Goal: Task Accomplishment & Management: Manage account settings

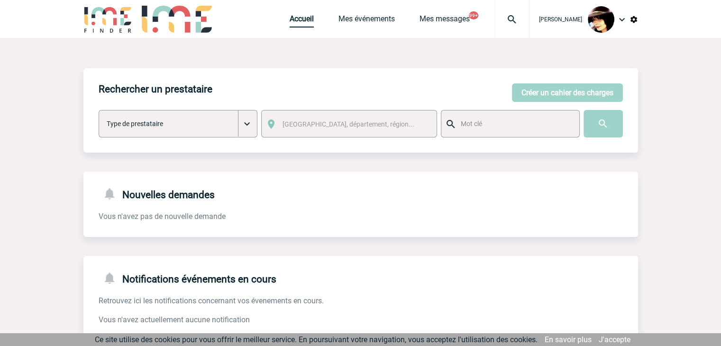
click at [291, 23] on link "Accueil" at bounding box center [302, 20] width 24 height 13
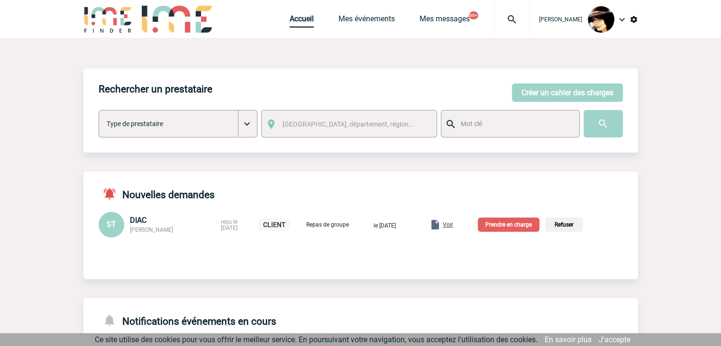
click at [453, 225] on span "Voir" at bounding box center [448, 225] width 10 height 7
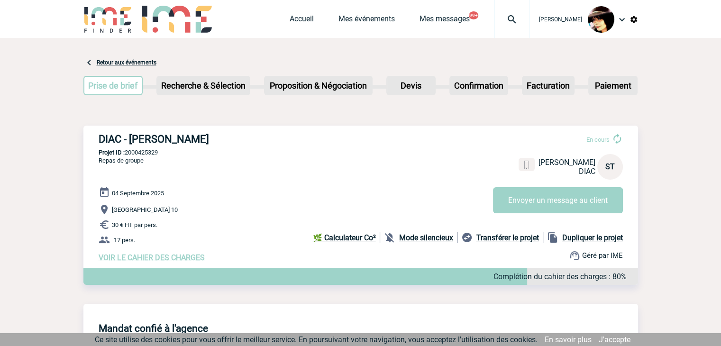
click at [189, 260] on span "VOIR LE CAHIER DES CHARGES" at bounding box center [152, 257] width 106 height 9
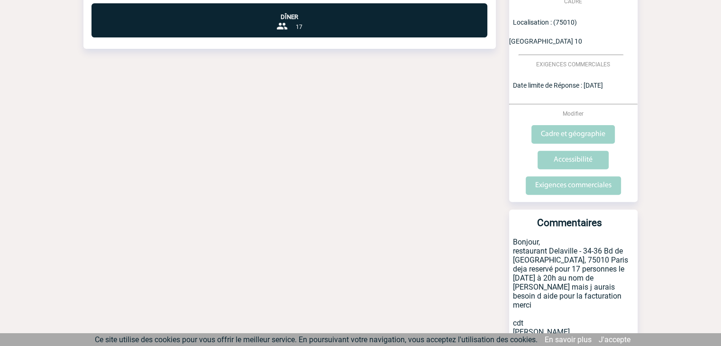
scroll to position [343, 0]
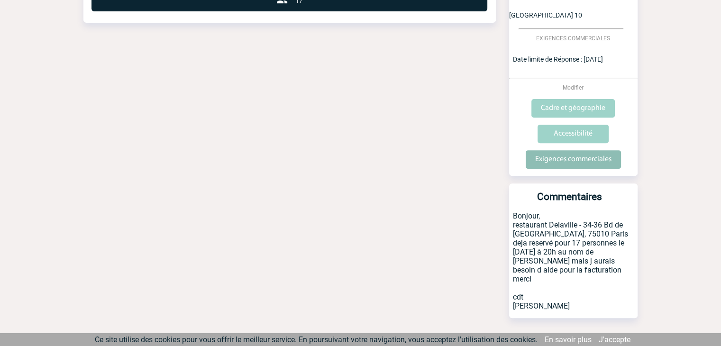
click at [560, 150] on input "Exigences commerciales" at bounding box center [573, 159] width 95 height 18
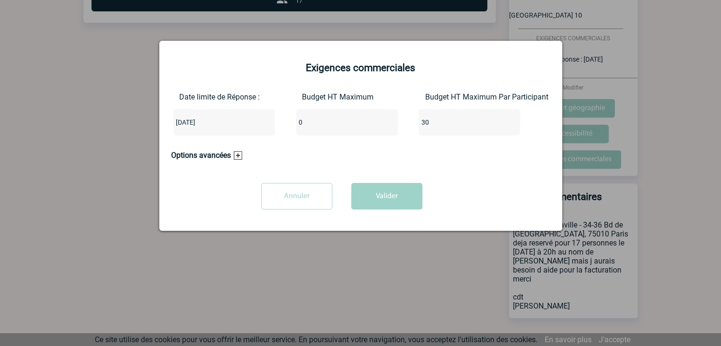
drag, startPoint x: 314, startPoint y: 123, endPoint x: 295, endPoint y: 125, distance: 19.1
click at [295, 125] on div "Date limite de Réponse : 2025-09-05 Budget HT Maximum 0 Budget HT Maximum Par P…" at bounding box center [360, 117] width 379 height 51
type input "510"
click at [448, 121] on input "30" at bounding box center [463, 122] width 89 height 12
type input "3"
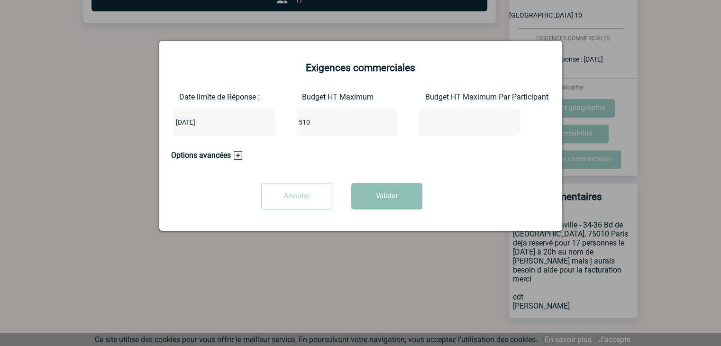
click at [404, 193] on button "Valider" at bounding box center [386, 196] width 71 height 27
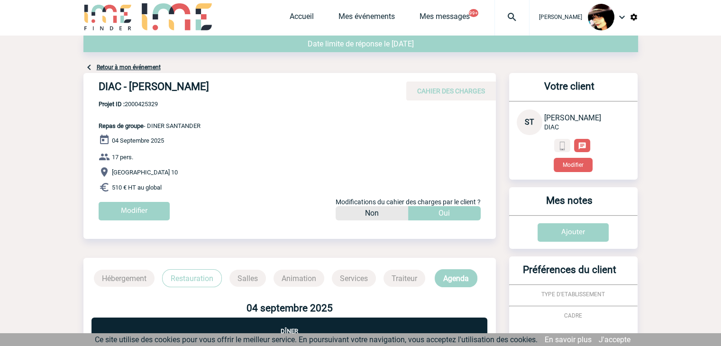
scroll to position [0, 0]
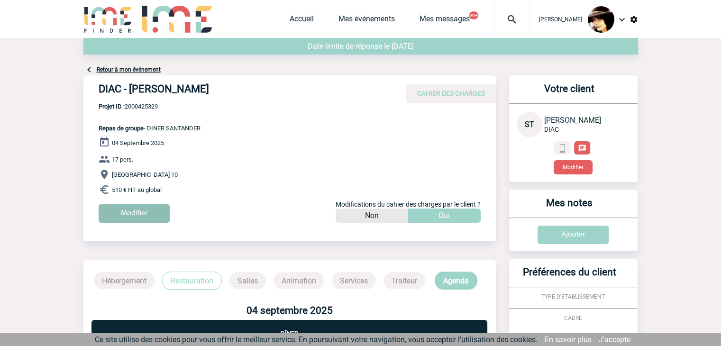
click at [131, 215] on input "Modifier" at bounding box center [134, 213] width 71 height 18
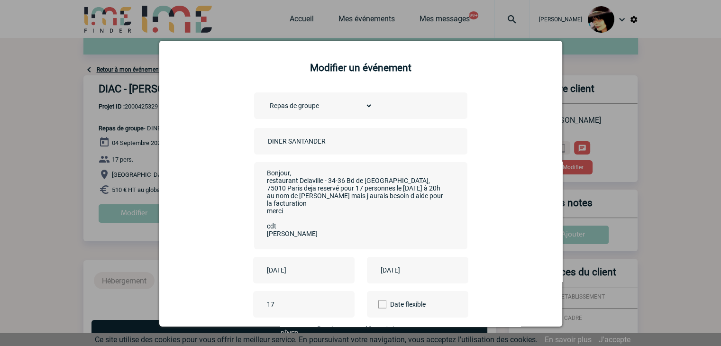
click at [266, 143] on input "DINER SANTANDER" at bounding box center [332, 141] width 133 height 12
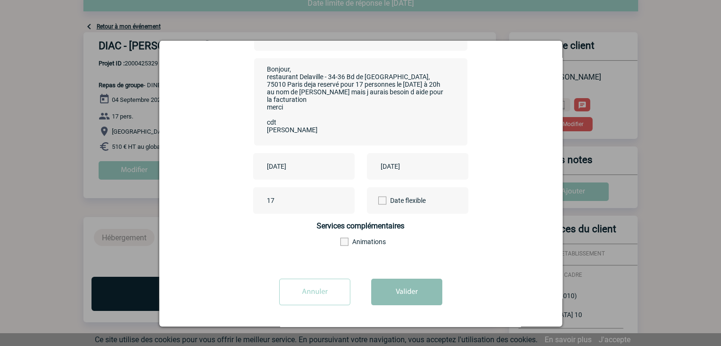
scroll to position [95, 0]
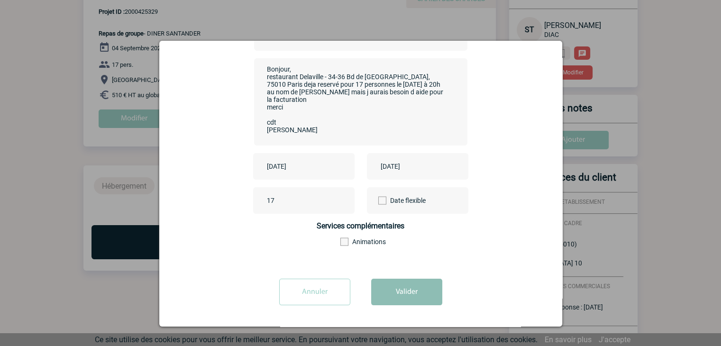
type input "CENTRALISATION - DINER SANTANDER"
click at [425, 283] on button "Valider" at bounding box center [406, 292] width 71 height 27
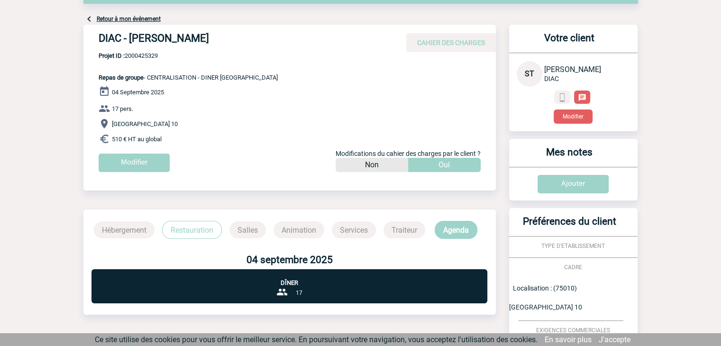
scroll to position [0, 0]
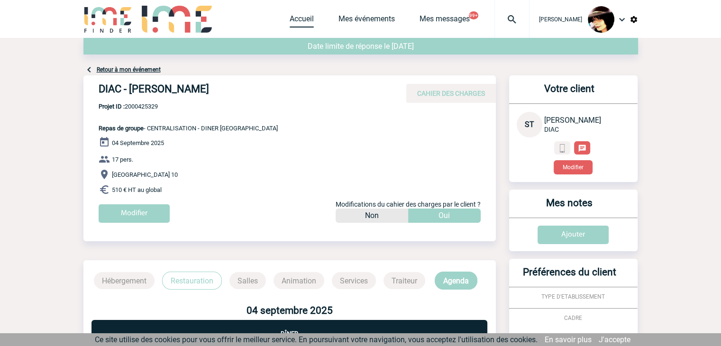
click at [291, 25] on link "Accueil" at bounding box center [302, 20] width 24 height 13
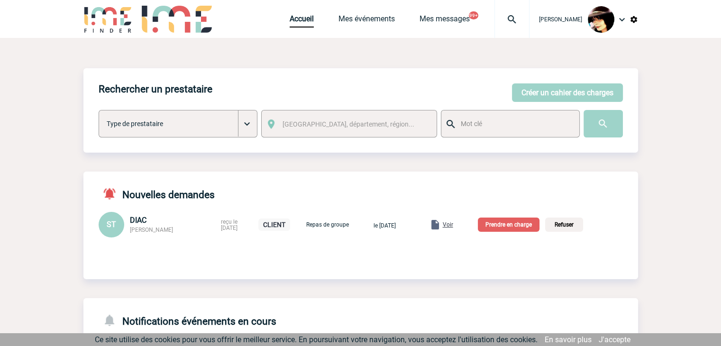
click at [530, 228] on p "Prendre en charge" at bounding box center [509, 225] width 62 height 14
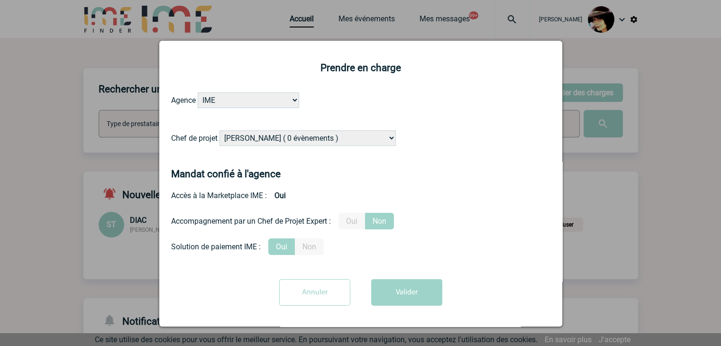
click at [324, 134] on select "[PERSON_NAME] ( 0 évènements ) [PERSON_NAME] ( 1196 évènements ) [PERSON_NAME] …" at bounding box center [308, 138] width 176 height 16
select select "121547"
click at [220, 131] on select "[PERSON_NAME] ( 0 évènements ) [PERSON_NAME] ( 1196 évènements ) [PERSON_NAME] …" at bounding box center [308, 138] width 176 height 16
click at [395, 300] on button "Valider" at bounding box center [406, 292] width 71 height 27
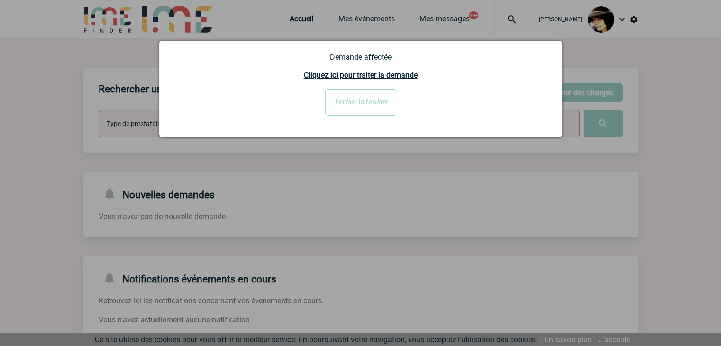
click at [348, 102] on input "Fermer la fenêtre" at bounding box center [360, 102] width 71 height 27
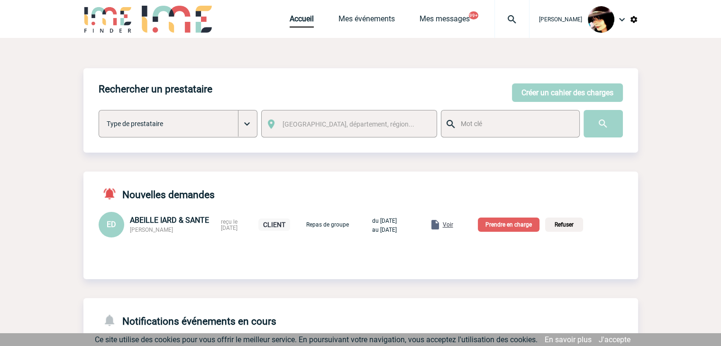
click at [453, 226] on span "Voir" at bounding box center [448, 225] width 10 height 7
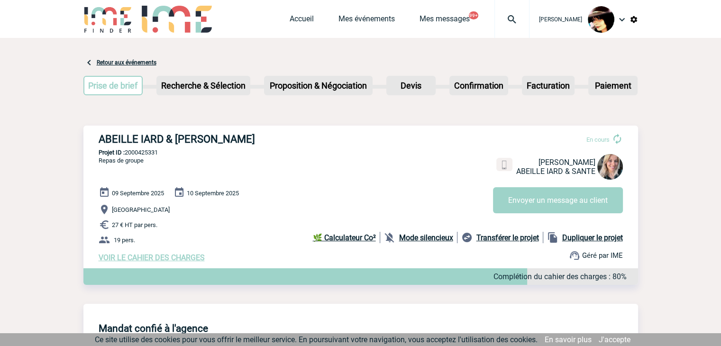
click at [127, 255] on div "[DATE] [DATE] [GEOGRAPHIC_DATA] 27 € HT par pers. 19 pers. VOIR LE CAHIER DES C…" at bounding box center [369, 224] width 540 height 75
click at [129, 261] on span "VOIR LE CAHIER DES CHARGES" at bounding box center [152, 257] width 106 height 9
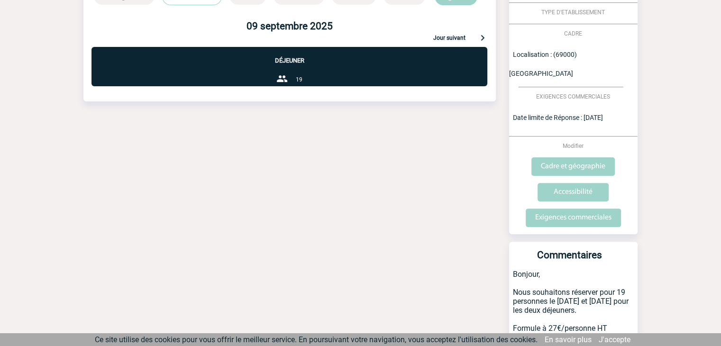
scroll to position [379, 0]
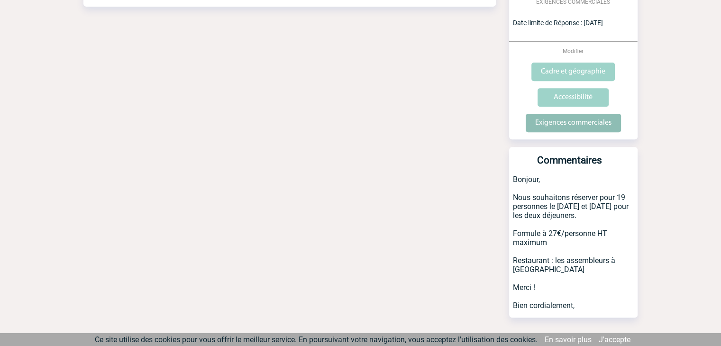
click at [556, 114] on input "Exigences commerciales" at bounding box center [573, 123] width 95 height 18
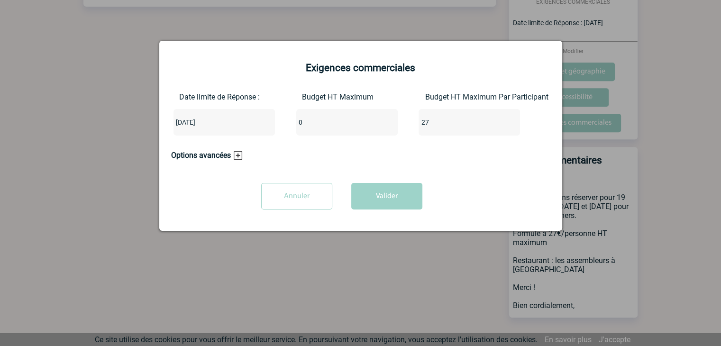
click at [343, 124] on input "0" at bounding box center [340, 122] width 89 height 12
type input "513"
click at [442, 127] on input "27" at bounding box center [463, 122] width 89 height 12
type input "2"
click at [385, 206] on button "Valider" at bounding box center [386, 196] width 71 height 27
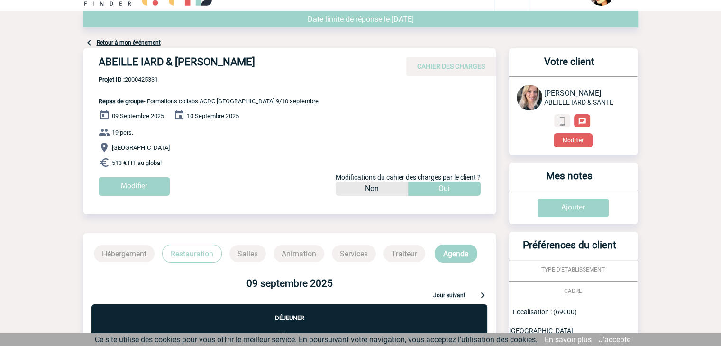
scroll to position [0, 0]
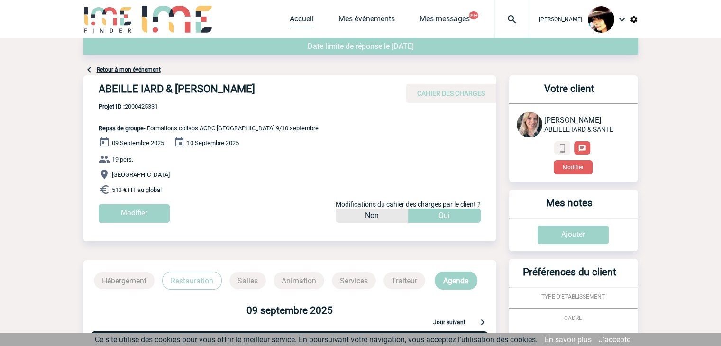
click at [295, 21] on link "Accueil" at bounding box center [302, 20] width 24 height 13
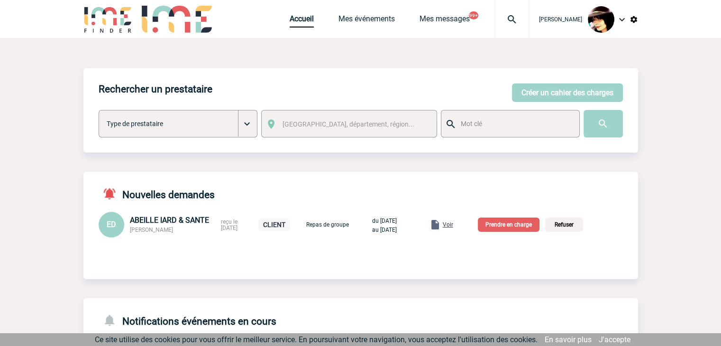
click at [512, 228] on p "Prendre en charge" at bounding box center [509, 225] width 62 height 14
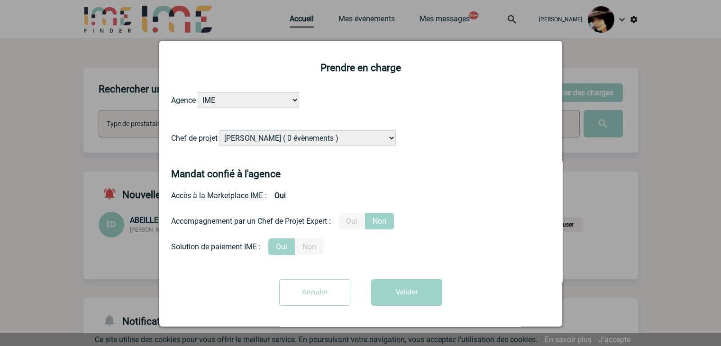
click at [319, 137] on select "[PERSON_NAME] ( 0 évènements ) [PERSON_NAME] ( 1196 évènements ) [PERSON_NAME] …" at bounding box center [308, 138] width 176 height 16
select select "132114"
click at [319, 137] on select "Alizée VERLAGUET ( 0 évènements ) Anne GIRAUD ( 1196 évènements ) Anne-François…" at bounding box center [308, 138] width 176 height 16
click at [353, 226] on label "Oui" at bounding box center [352, 221] width 27 height 17
click at [0, 0] on input "Oui" at bounding box center [0, 0] width 0 height 0
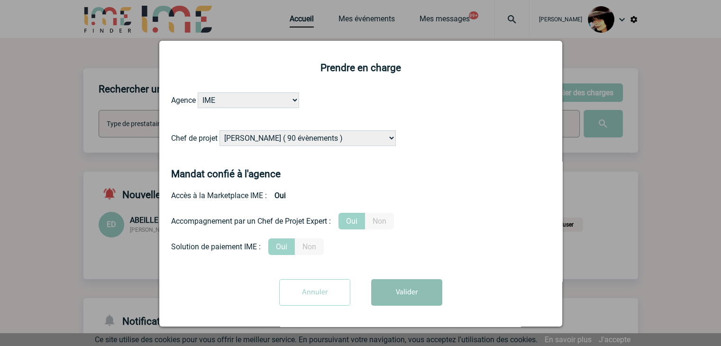
click at [387, 294] on button "Valider" at bounding box center [406, 292] width 71 height 27
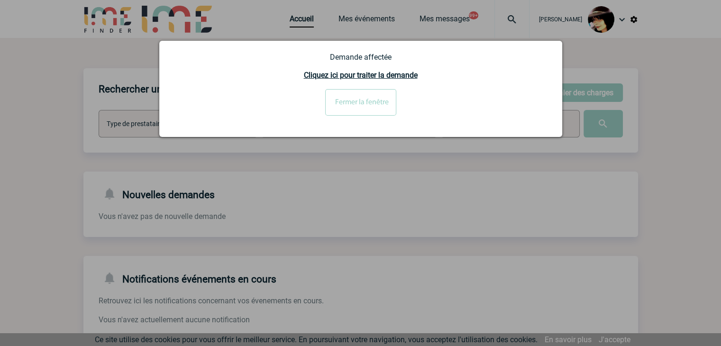
click at [357, 101] on input "Fermer la fenêtre" at bounding box center [360, 102] width 71 height 27
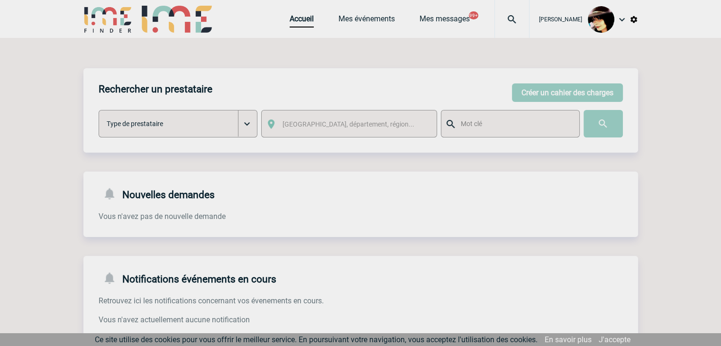
click at [561, 92] on button "Créer un cahier des charges" at bounding box center [567, 92] width 111 height 18
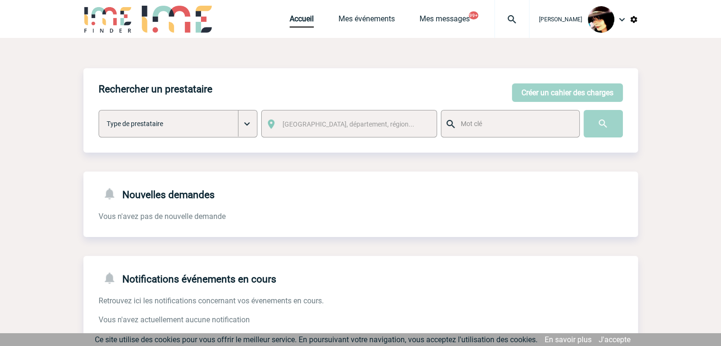
click at [561, 92] on body "Rachel SABOUREAU Accueil Mes événements 99+" at bounding box center [360, 290] width 721 height 581
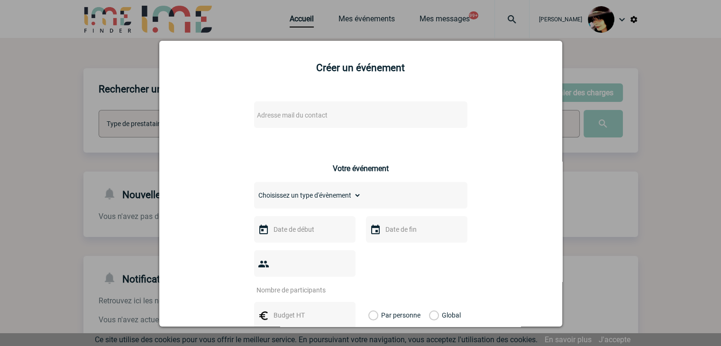
click at [354, 114] on span "Adresse mail du contact" at bounding box center [336, 115] width 166 height 13
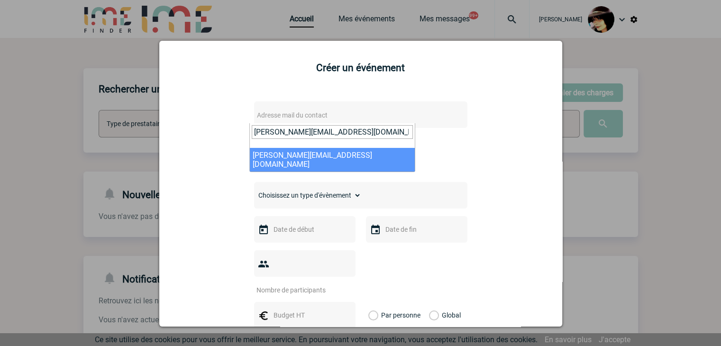
type input "virginie.nguyen@capgemini.com"
select select "112969"
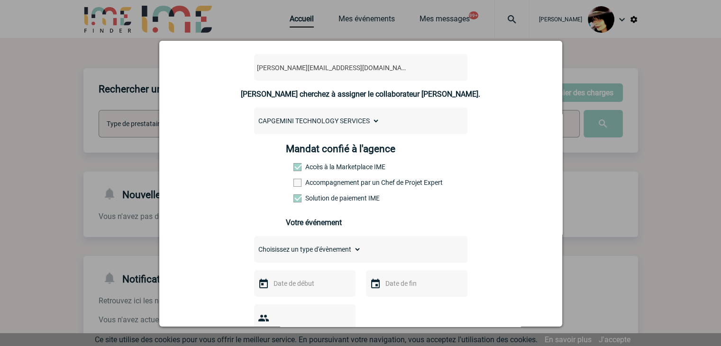
scroll to position [95, 0]
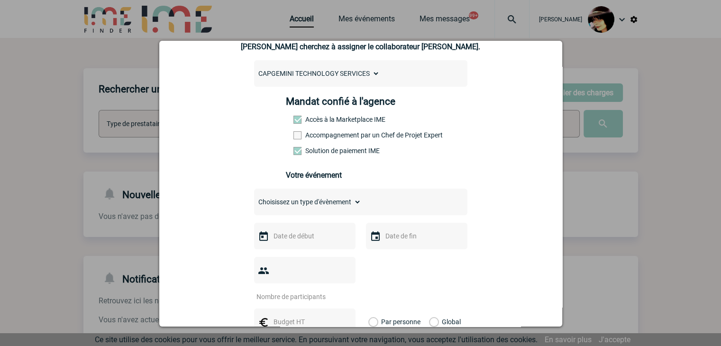
click at [291, 203] on select "Choisissez un type d'évènement Séminaire avec nuitée Séminaire sans nuitée Repa…" at bounding box center [307, 201] width 107 height 13
select select "4"
click at [254, 198] on select "Choisissez un type d'évènement Séminaire avec nuitée Séminaire sans nuitée Repa…" at bounding box center [307, 201] width 107 height 13
click at [294, 238] on input "text" at bounding box center [303, 236] width 65 height 12
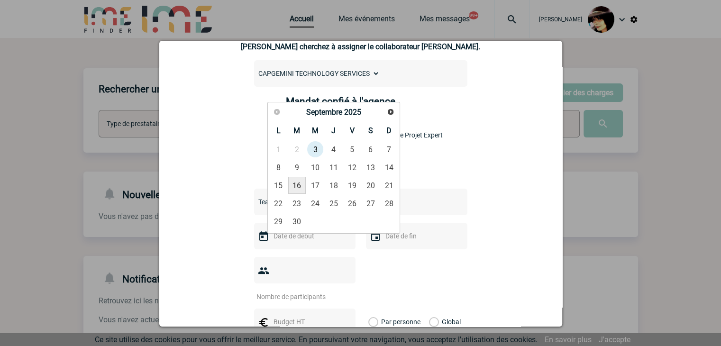
click at [298, 186] on link "16" at bounding box center [297, 185] width 18 height 17
type input "16-09-2025"
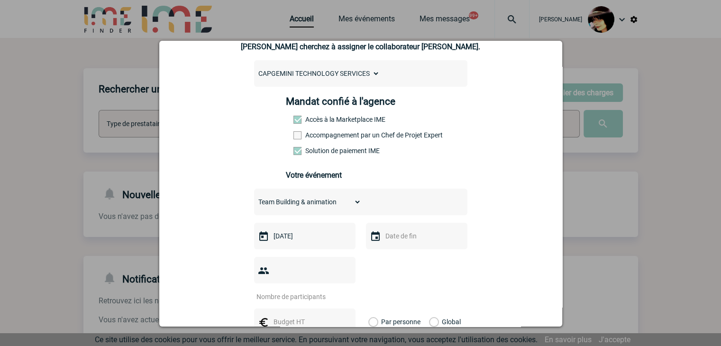
click at [293, 291] on input "number" at bounding box center [298, 297] width 89 height 12
type input "25"
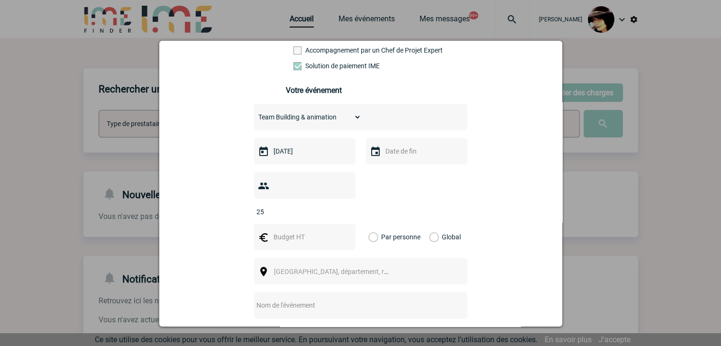
scroll to position [190, 0]
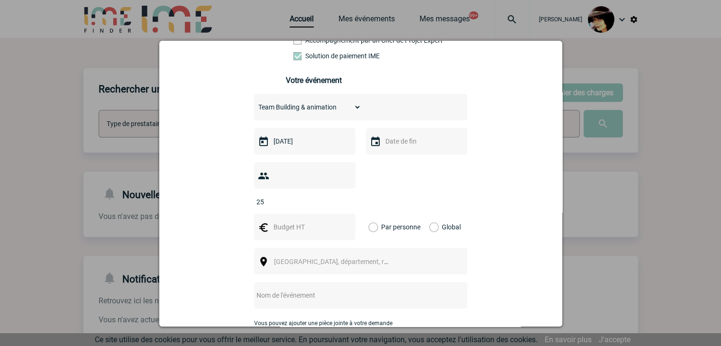
click at [273, 221] on input "text" at bounding box center [303, 227] width 65 height 12
type input "1290"
click at [334, 248] on div "[GEOGRAPHIC_DATA], département, région..." at bounding box center [360, 261] width 213 height 27
click at [332, 258] on span "[GEOGRAPHIC_DATA], département, région..." at bounding box center [340, 262] width 132 height 8
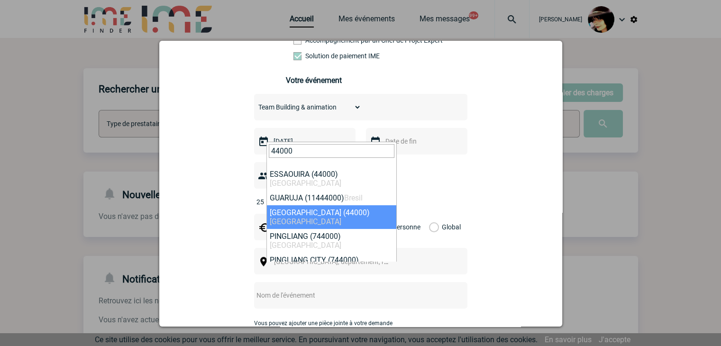
type input "44000"
select select "5250"
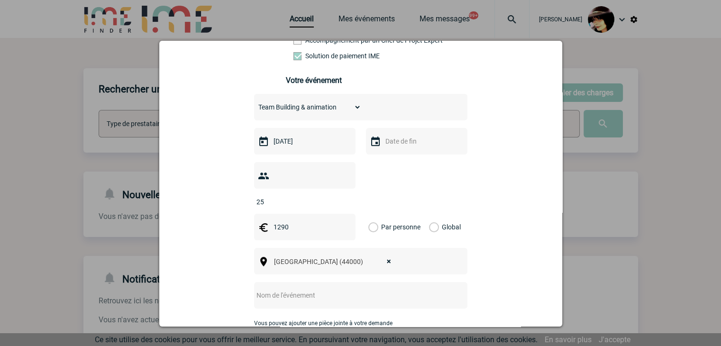
click at [286, 289] on input "text" at bounding box center [348, 295] width 188 height 12
type input "CENTRALISATION -"
click at [295, 221] on input "1290" at bounding box center [303, 227] width 65 height 12
type input "1800"
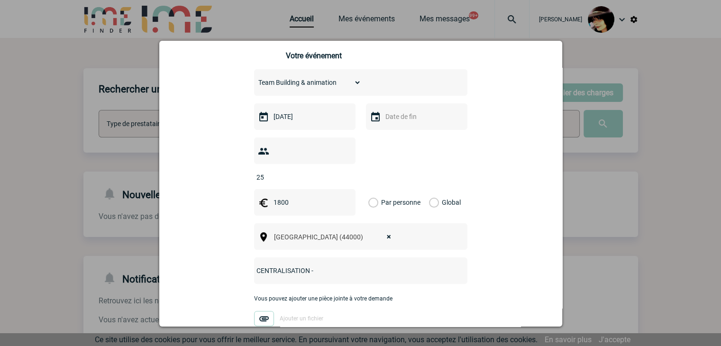
scroll to position [237, 0]
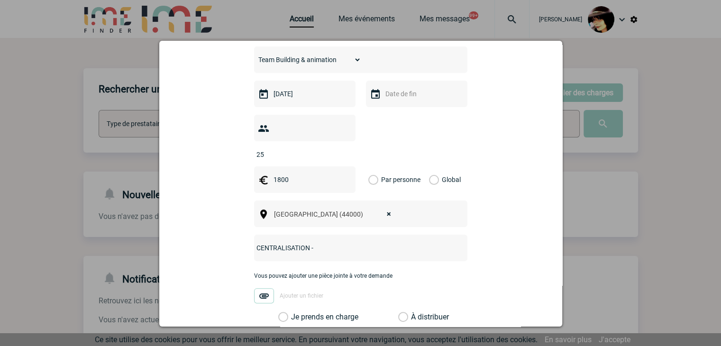
click at [360, 242] on input "CENTRALISATION -" at bounding box center [348, 248] width 188 height 12
paste input "CAPGEMINI : Devis Petit déjeuner + déjeuner le 16/09"
type input "CENTRALISATION - CAPGEMINI : Devis Petit déjeuner + déjeuner le 16/09"
click at [404, 313] on label "À distribuer" at bounding box center [403, 317] width 10 height 9
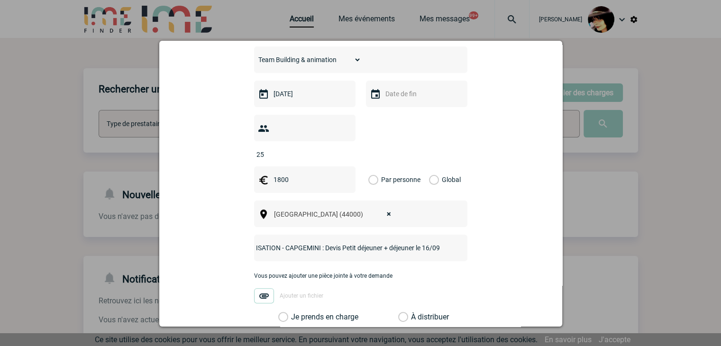
click at [0, 0] on input "À distribuer" at bounding box center [0, 0] width 0 height 0
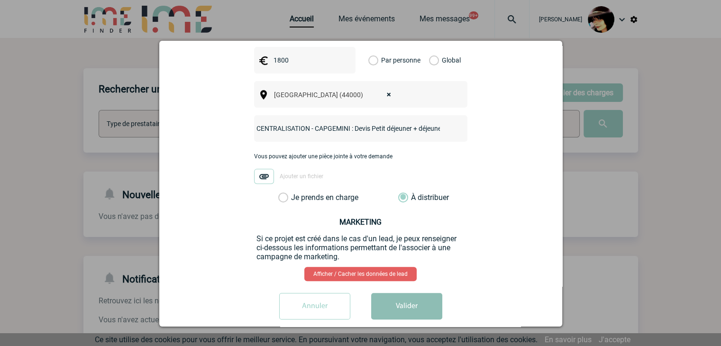
click at [405, 295] on button "Valider" at bounding box center [406, 306] width 71 height 27
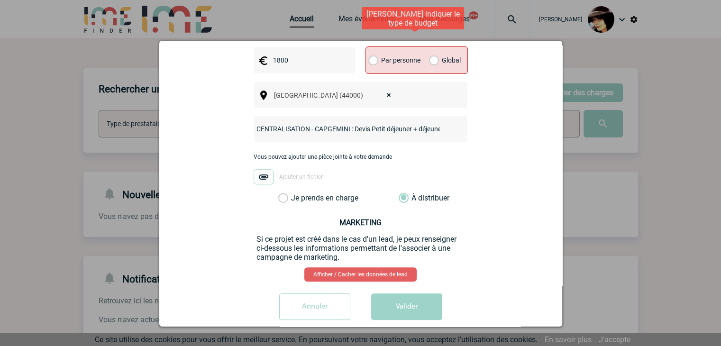
click at [429, 47] on label "Global" at bounding box center [432, 60] width 6 height 27
click at [0, 0] on input "Global" at bounding box center [0, 0] width 0 height 0
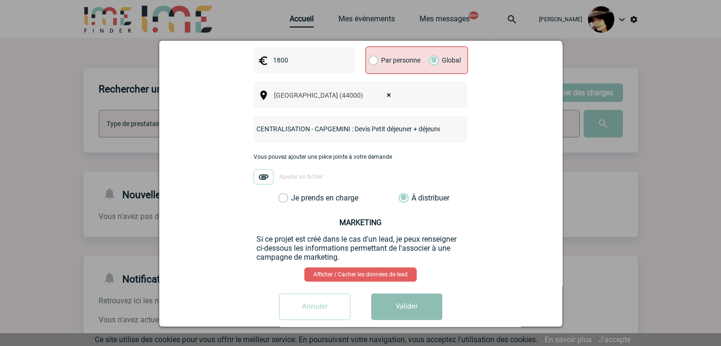
click at [409, 294] on button "Valider" at bounding box center [406, 307] width 71 height 27
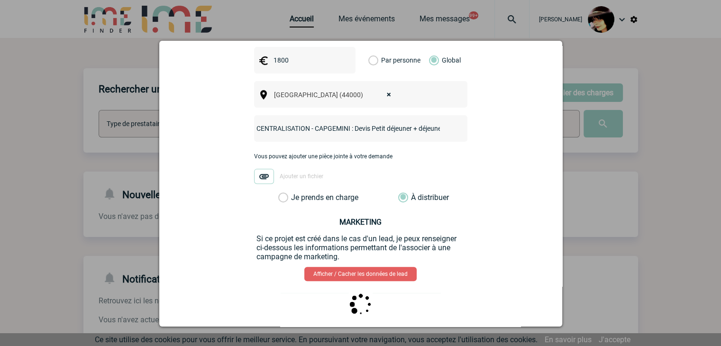
scroll to position [0, 0]
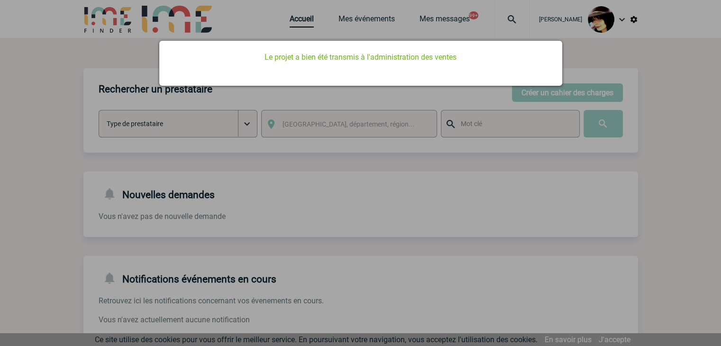
drag, startPoint x: 357, startPoint y: 206, endPoint x: 351, endPoint y: 203, distance: 6.6
click at [357, 205] on div at bounding box center [360, 173] width 721 height 346
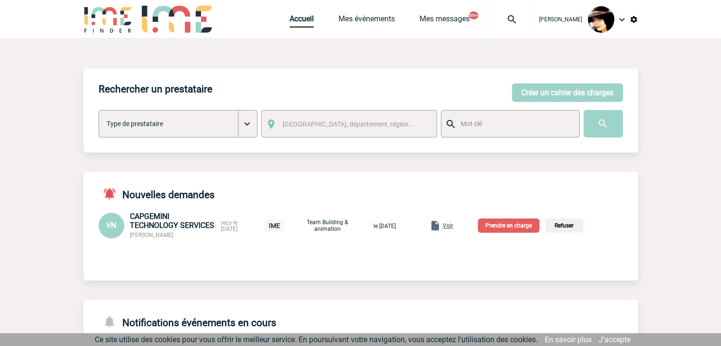
click at [453, 228] on span "Voir" at bounding box center [448, 225] width 10 height 7
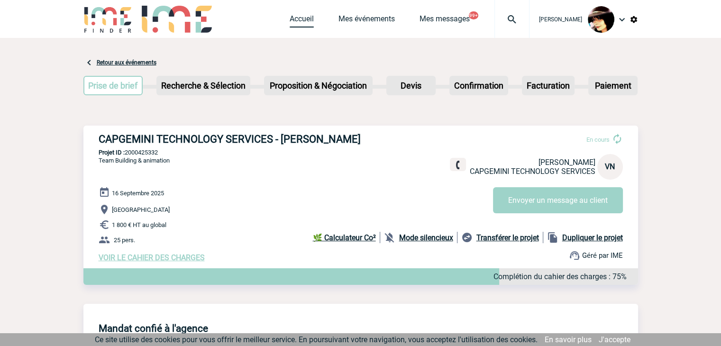
click at [299, 19] on link "Accueil" at bounding box center [302, 20] width 24 height 13
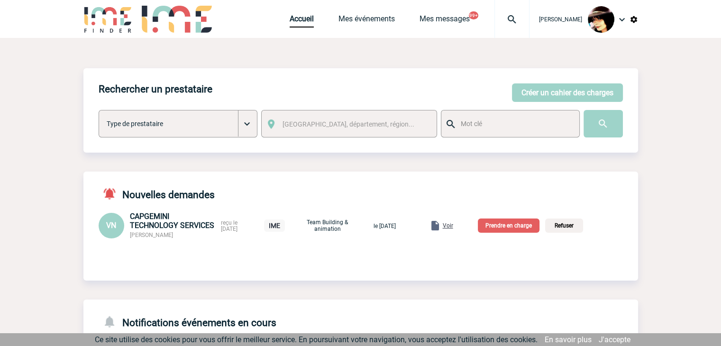
click at [499, 223] on p "Prendre en charge" at bounding box center [509, 226] width 62 height 14
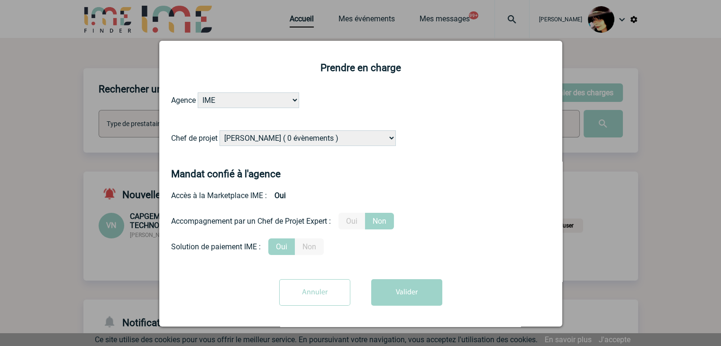
click at [321, 143] on select "Alizée VERLAGUET ( 0 évènements ) Anne GIRAUD ( 1196 évènements ) Anne-François…" at bounding box center [308, 138] width 176 height 16
select select "129741"
click at [323, 135] on select "Alizée VERLAGUET ( 0 évènements ) Anne GIRAUD ( 1196 évènements ) Anne-François…" at bounding box center [308, 138] width 176 height 16
click at [401, 285] on button "Valider" at bounding box center [406, 292] width 71 height 27
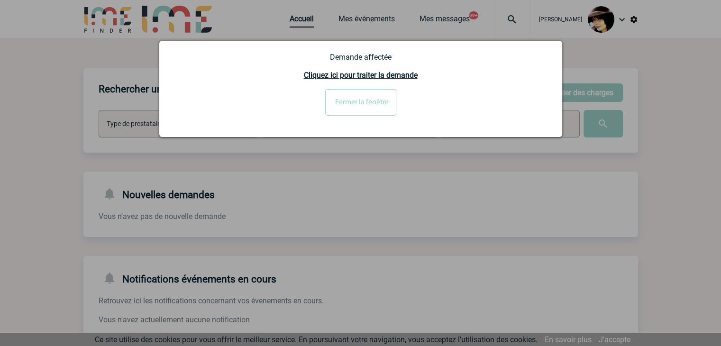
click at [351, 99] on input "Fermer la fenêtre" at bounding box center [360, 102] width 71 height 27
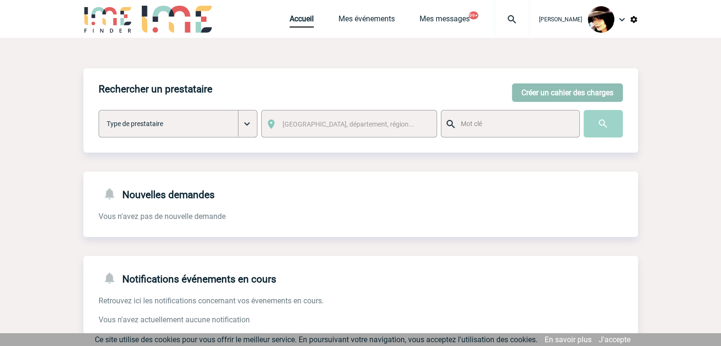
click at [542, 98] on button "Créer un cahier des charges" at bounding box center [567, 92] width 111 height 18
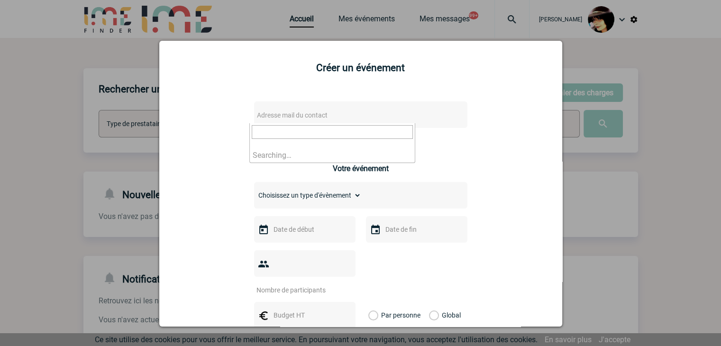
click at [321, 112] on span "Adresse mail du contact" at bounding box center [292, 115] width 71 height 8
type input "[EMAIL_ADDRESS][DOMAIN_NAME]"
click at [666, 228] on div at bounding box center [360, 173] width 721 height 346
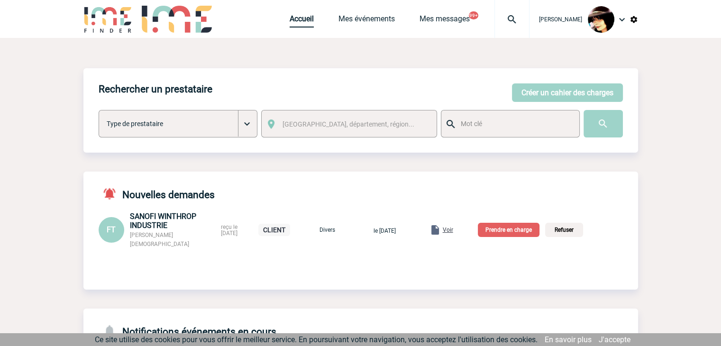
click at [290, 19] on link "Accueil" at bounding box center [302, 20] width 24 height 13
click at [345, 16] on link "Mes événements" at bounding box center [367, 20] width 56 height 13
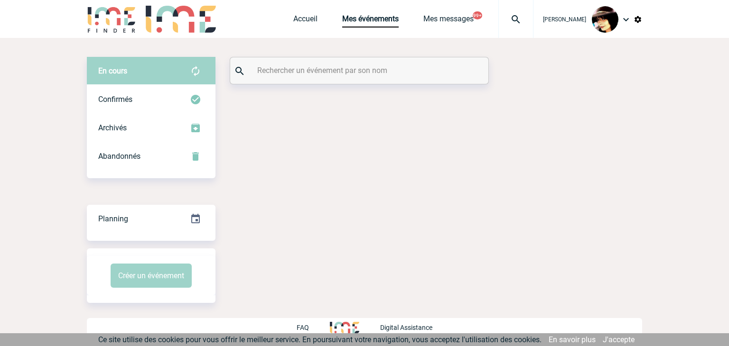
click at [281, 73] on input "text" at bounding box center [360, 71] width 211 height 14
paste input "2000424996"
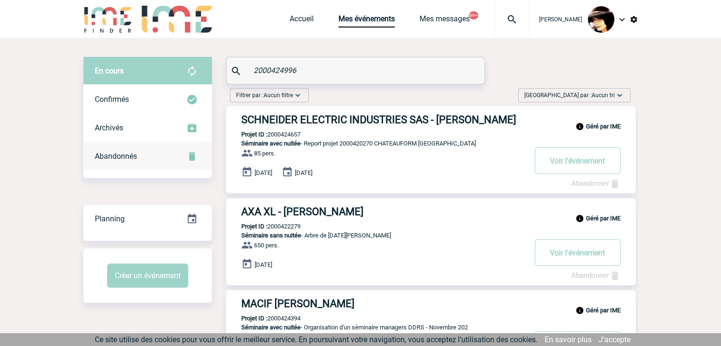
type input "2000424996"
click at [118, 158] on span "Abandonnés" at bounding box center [116, 156] width 42 height 9
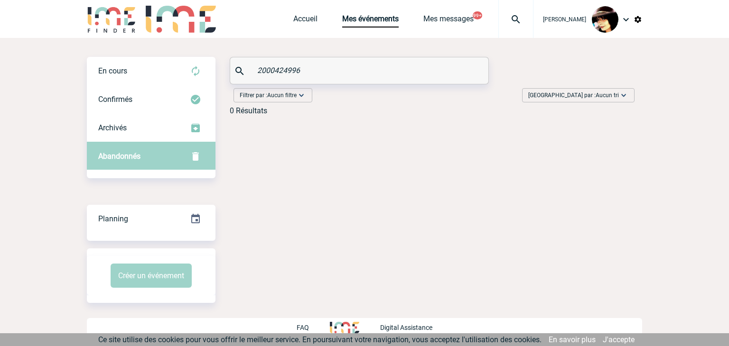
click at [317, 69] on input "2000424996" at bounding box center [360, 71] width 211 height 14
drag, startPoint x: 317, startPoint y: 69, endPoint x: 241, endPoint y: 71, distance: 75.9
click at [241, 71] on div "2000424996" at bounding box center [359, 70] width 258 height 27
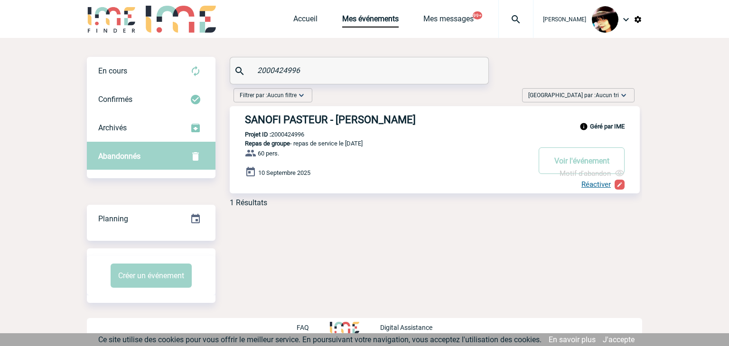
click at [599, 186] on link "Réactiver" at bounding box center [595, 184] width 29 height 9
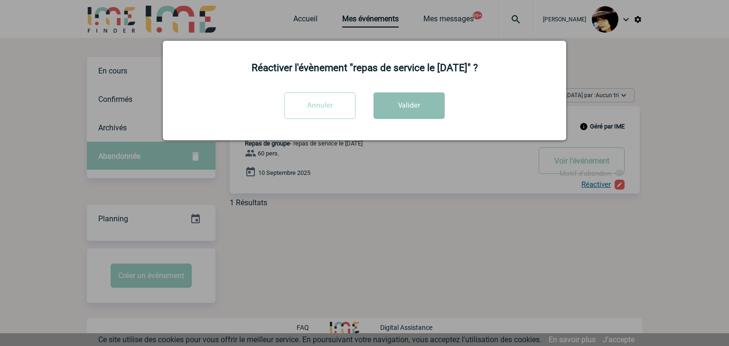
click at [413, 103] on button "Valider" at bounding box center [408, 105] width 71 height 27
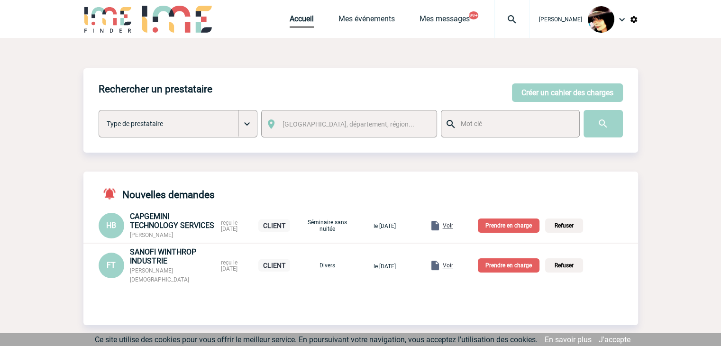
click at [453, 263] on span "Voir" at bounding box center [448, 265] width 10 height 7
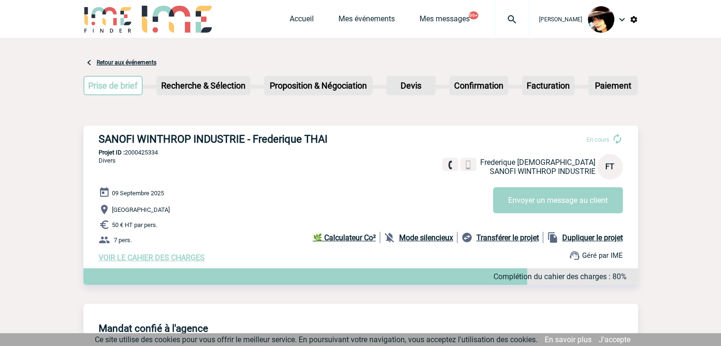
click at [164, 258] on span "VOIR LE CAHIER DES CHARGES" at bounding box center [152, 257] width 106 height 9
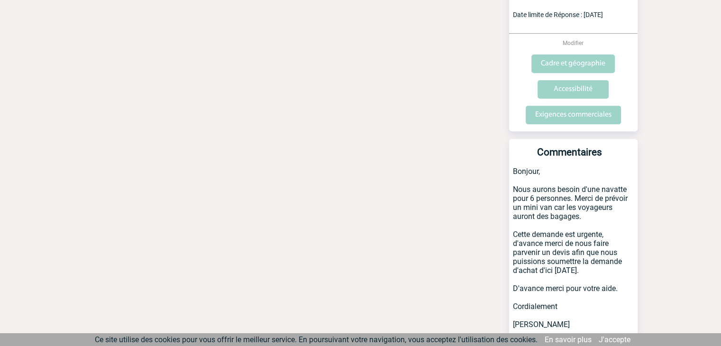
scroll to position [425, 0]
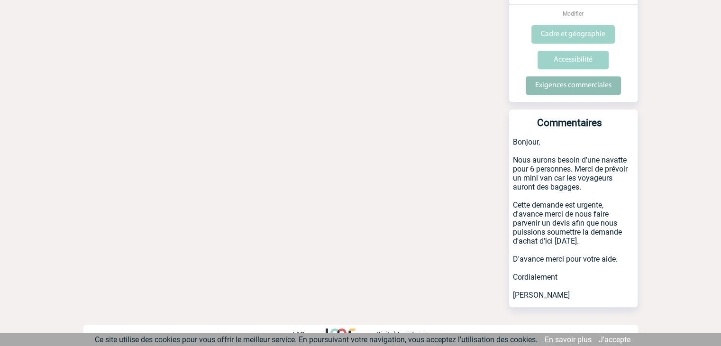
click at [559, 80] on input "Exigences commerciales" at bounding box center [573, 85] width 95 height 18
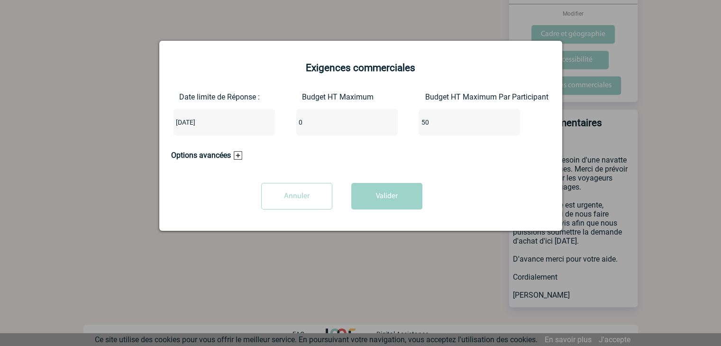
click at [334, 121] on input "0" at bounding box center [340, 122] width 89 height 12
type input "350"
click at [449, 128] on input "50" at bounding box center [463, 122] width 89 height 12
type input "5"
click at [370, 197] on button "Valider" at bounding box center [386, 196] width 71 height 27
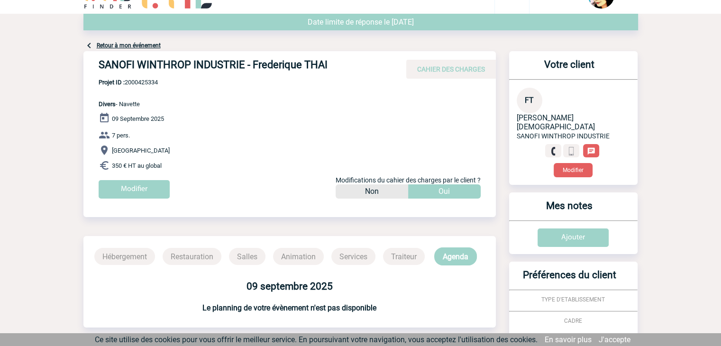
scroll to position [0, 0]
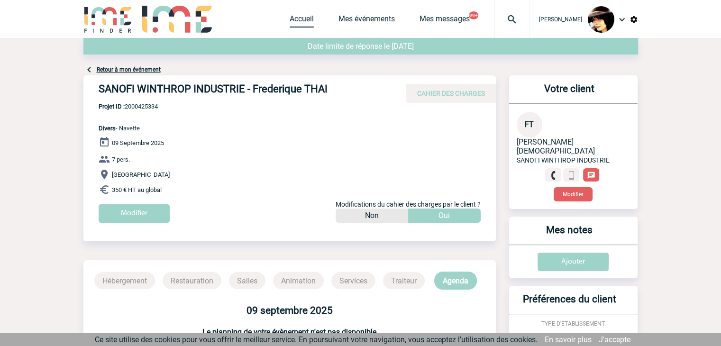
click at [295, 19] on link "Accueil" at bounding box center [302, 20] width 24 height 13
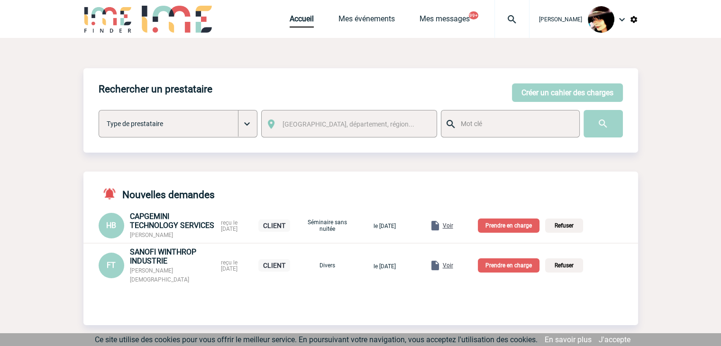
click at [507, 265] on p "Prendre en charge" at bounding box center [509, 265] width 62 height 14
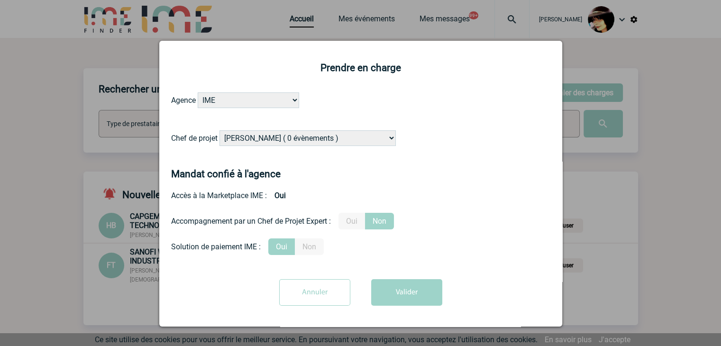
click at [316, 142] on select "[PERSON_NAME] ( 0 évènements ) [PERSON_NAME] ( 1196 évènements ) [PERSON_NAME] …" at bounding box center [308, 138] width 176 height 16
select select "131235"
click at [220, 131] on select "[PERSON_NAME] ( 0 évènements ) [PERSON_NAME] ( 1196 évènements ) [PERSON_NAME] …" at bounding box center [308, 138] width 176 height 16
click at [353, 223] on label "Oui" at bounding box center [352, 221] width 27 height 17
click at [0, 0] on input "Oui" at bounding box center [0, 0] width 0 height 0
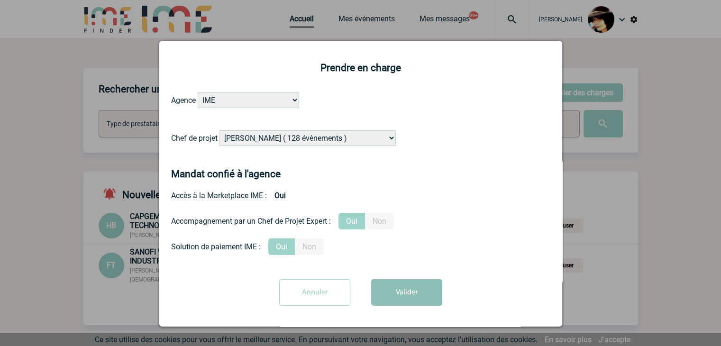
click at [409, 295] on button "Valider" at bounding box center [406, 292] width 71 height 27
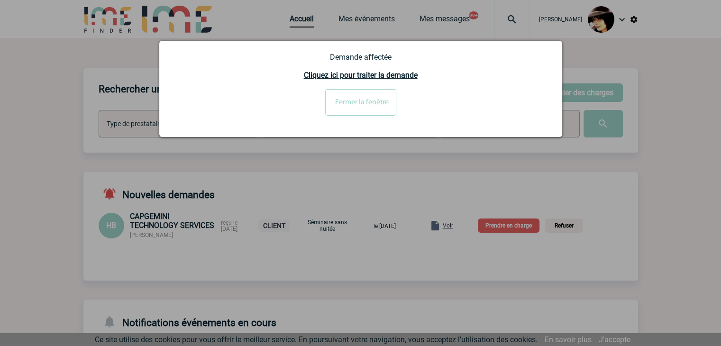
click at [457, 226] on div at bounding box center [360, 173] width 721 height 346
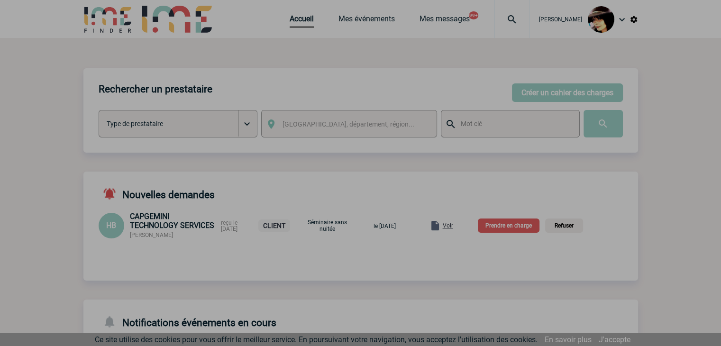
click at [457, 230] on div at bounding box center [360, 173] width 721 height 346
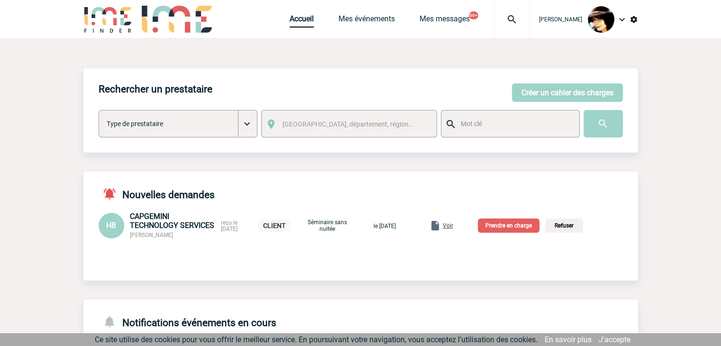
click at [453, 228] on span "Voir" at bounding box center [448, 225] width 10 height 7
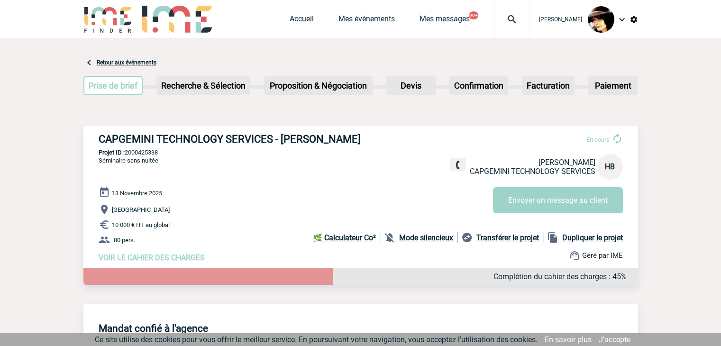
click at [195, 255] on div "[DATE] [GEOGRAPHIC_DATA] 10 000 € HT au global 80 pers. VOIR LE CAHIER DES CHAR…" at bounding box center [369, 224] width 540 height 75
click at [195, 256] on span "VOIR LE CAHIER DES CHARGES" at bounding box center [152, 257] width 106 height 9
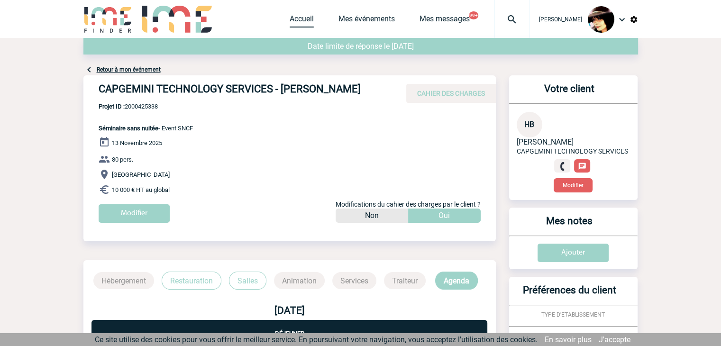
click at [300, 19] on link "Accueil" at bounding box center [302, 20] width 24 height 13
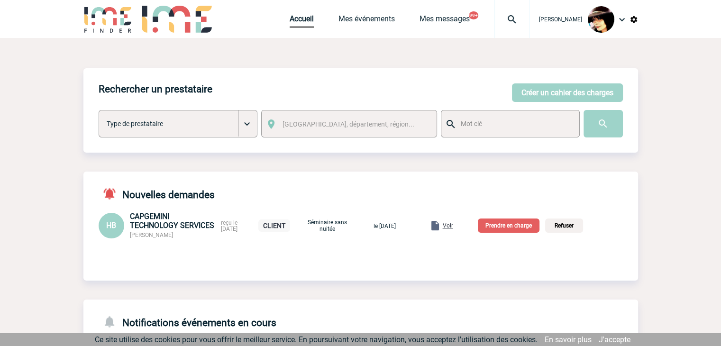
click at [505, 228] on p "Prendre en charge" at bounding box center [509, 226] width 62 height 14
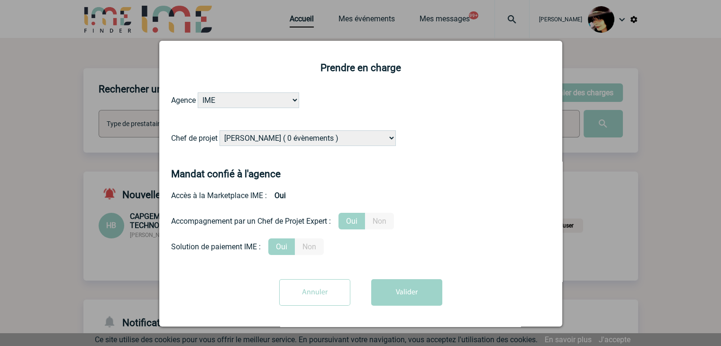
click at [243, 137] on select "Alizée VERLAGUET ( 0 évènements ) Anne GIRAUD ( 1196 évènements ) Anne-François…" at bounding box center [308, 138] width 176 height 16
select select "122719"
click at [243, 137] on select "Alizée VERLAGUET ( 0 évènements ) Anne GIRAUD ( 1196 évènements ) Anne-François…" at bounding box center [308, 138] width 176 height 16
click at [394, 288] on button "Valider" at bounding box center [406, 292] width 71 height 27
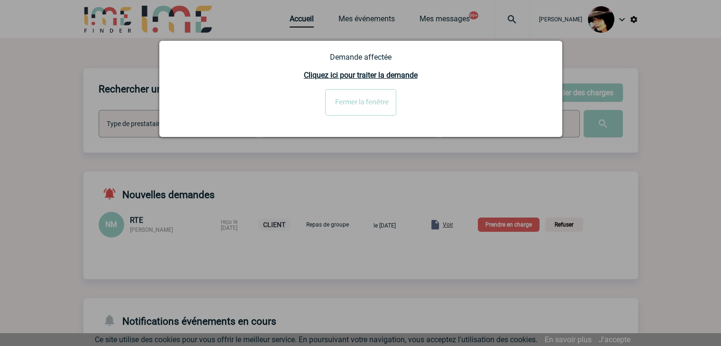
click at [357, 113] on input "Fermer la fenêtre" at bounding box center [360, 102] width 71 height 27
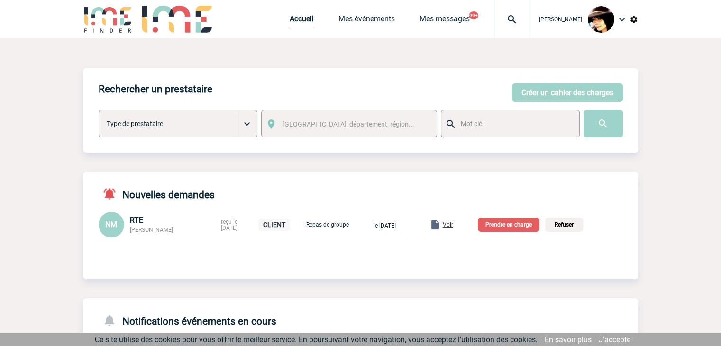
click at [453, 224] on span "Voir" at bounding box center [448, 225] width 10 height 7
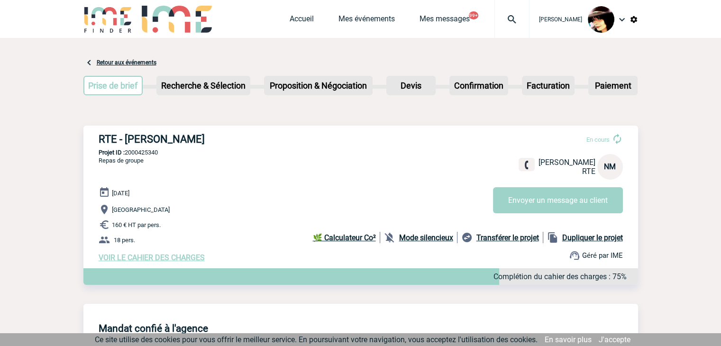
click at [144, 259] on span "VOIR LE CAHIER DES CHARGES" at bounding box center [152, 257] width 106 height 9
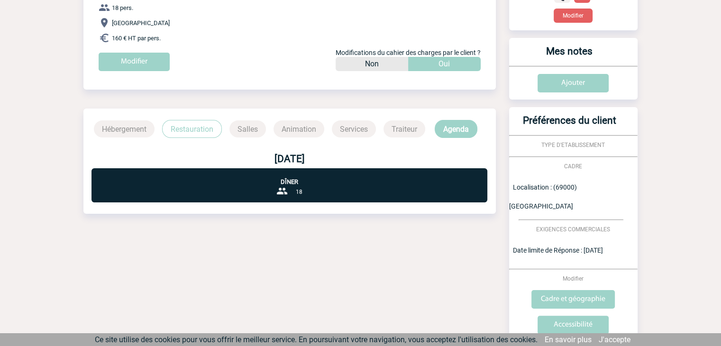
scroll to position [199, 0]
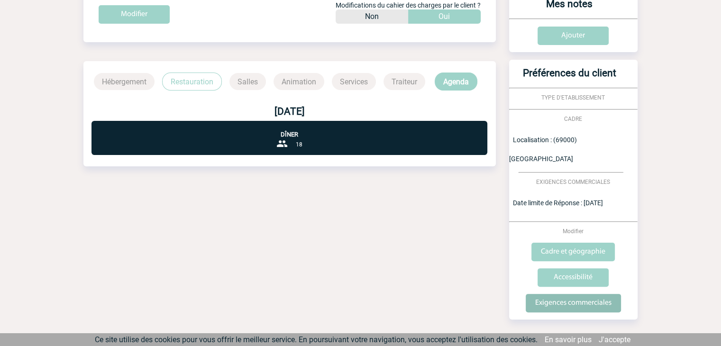
click at [546, 294] on input "Exigences commerciales" at bounding box center [573, 303] width 95 height 18
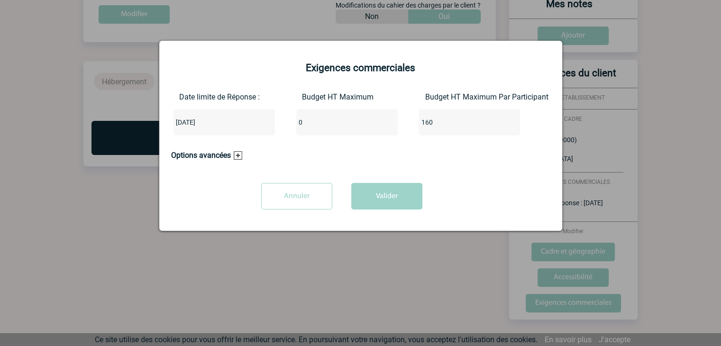
drag, startPoint x: 311, startPoint y: 125, endPoint x: 285, endPoint y: 123, distance: 26.2
click at [285, 123] on div "Date limite de Réponse : 2025-09-05 Budget HT Maximum 0 Budget HT Maximum Par P…" at bounding box center [360, 117] width 379 height 51
type input "2880"
click at [441, 122] on input "160" at bounding box center [463, 122] width 89 height 12
type input "1"
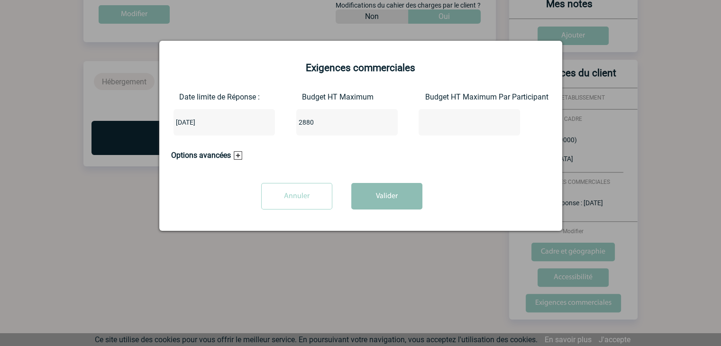
click at [397, 195] on button "Valider" at bounding box center [386, 196] width 71 height 27
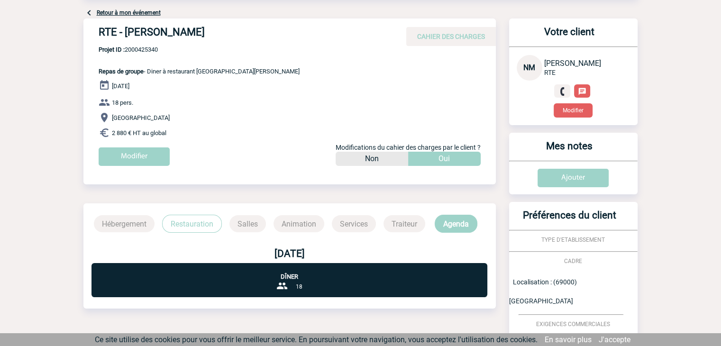
scroll to position [0, 0]
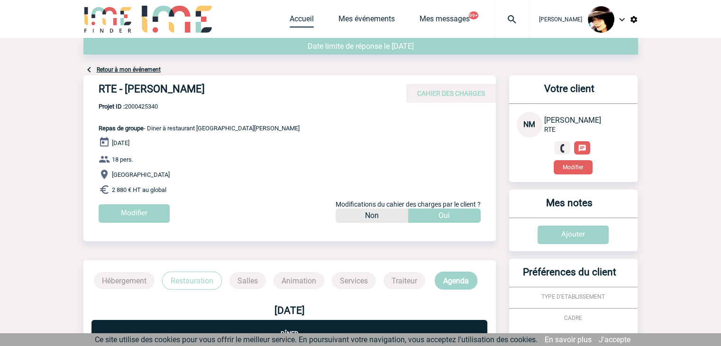
click at [291, 20] on link "Accueil" at bounding box center [302, 20] width 24 height 13
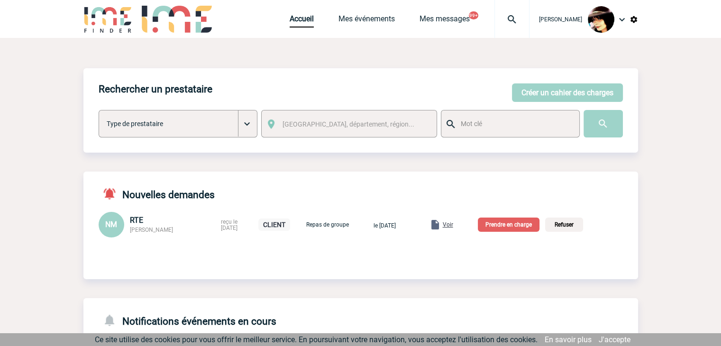
click at [453, 225] on span "Voir" at bounding box center [448, 225] width 10 height 7
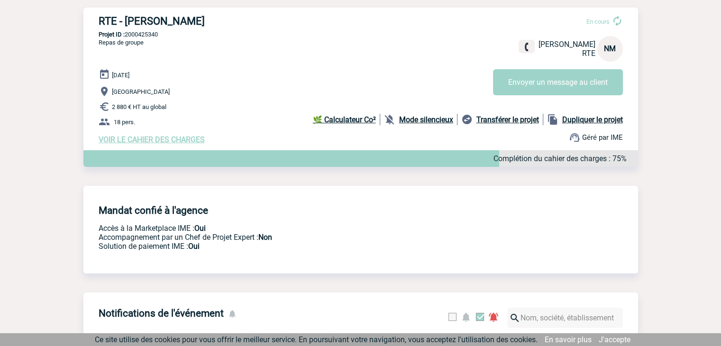
scroll to position [102, 0]
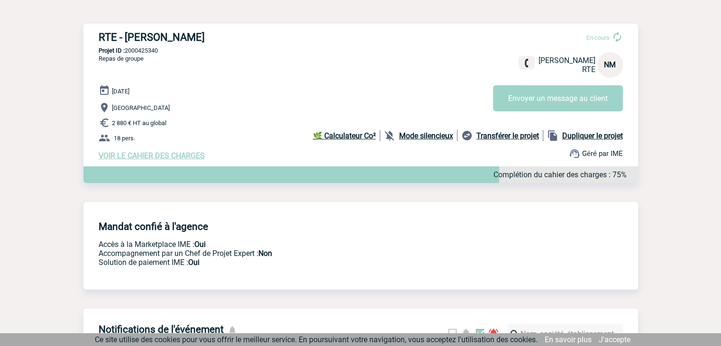
click at [195, 158] on span "VOIR LE CAHIER DES CHARGES" at bounding box center [152, 155] width 106 height 9
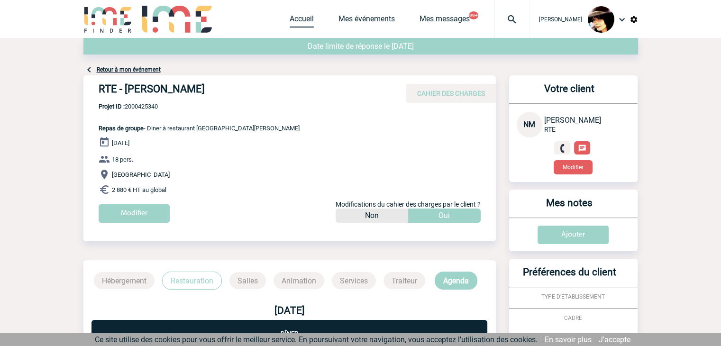
click at [294, 16] on link "Accueil" at bounding box center [302, 20] width 24 height 13
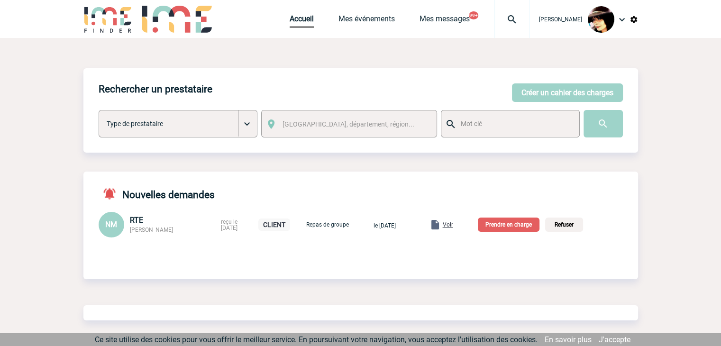
click at [507, 224] on p "Prendre en charge" at bounding box center [509, 225] width 62 height 14
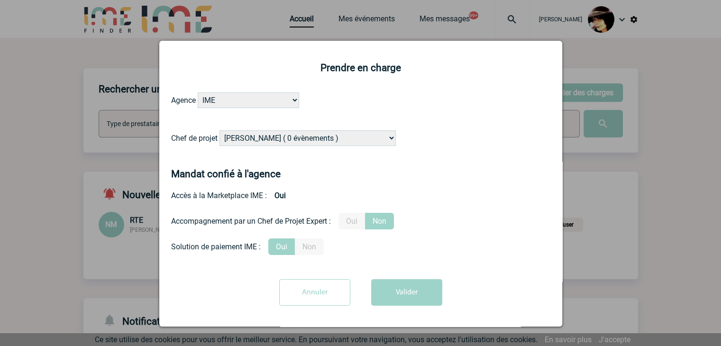
click at [330, 138] on select "Alizée VERLAGUET ( 0 évènements ) Anne GIRAUD ( 1196 évènements ) Anne-François…" at bounding box center [308, 138] width 176 height 16
select select "132114"
click at [330, 138] on select "Alizée VERLAGUET ( 0 évènements ) Anne GIRAUD ( 1196 évènements ) Anne-François…" at bounding box center [308, 138] width 176 height 16
click at [355, 222] on label "Oui" at bounding box center [352, 221] width 27 height 17
click at [353, 219] on label "Oui" at bounding box center [352, 221] width 27 height 17
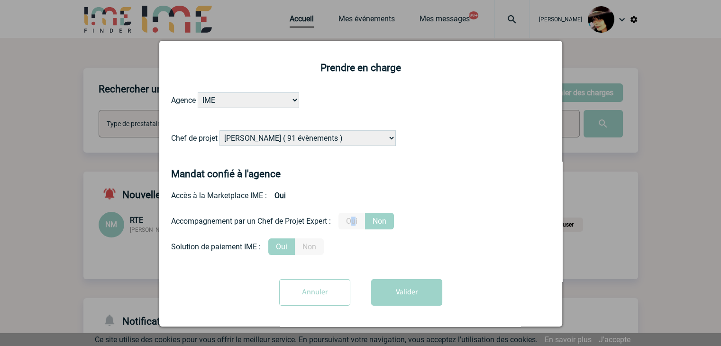
click at [0, 0] on input "Oui" at bounding box center [0, 0] width 0 height 0
click at [409, 293] on button "Valider" at bounding box center [406, 292] width 71 height 27
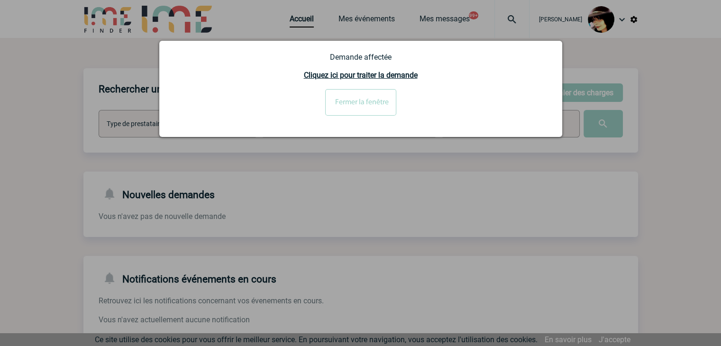
drag, startPoint x: 373, startPoint y: 110, endPoint x: 443, endPoint y: 71, distance: 80.3
click at [373, 110] on input "Fermer la fenêtre" at bounding box center [360, 102] width 71 height 27
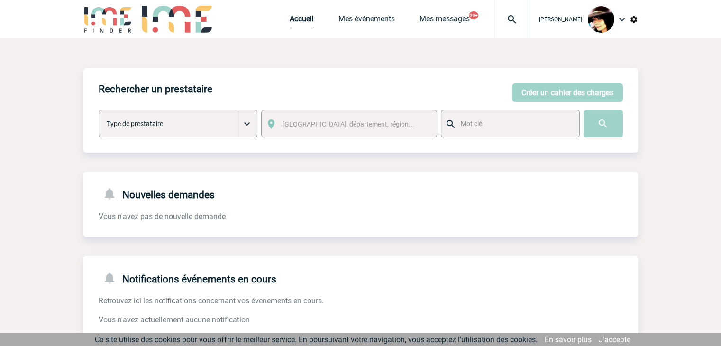
click at [499, 20] on img at bounding box center [512, 19] width 34 height 11
click at [503, 19] on img at bounding box center [512, 19] width 34 height 11
click at [502, 19] on img at bounding box center [512, 19] width 34 height 11
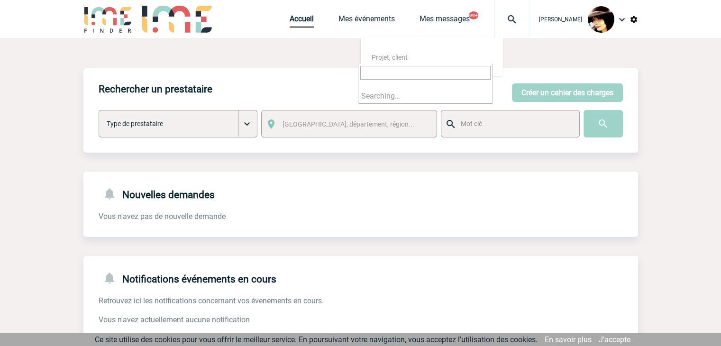
click at [373, 74] on input "search" at bounding box center [425, 73] width 130 height 14
type input "2000424124"
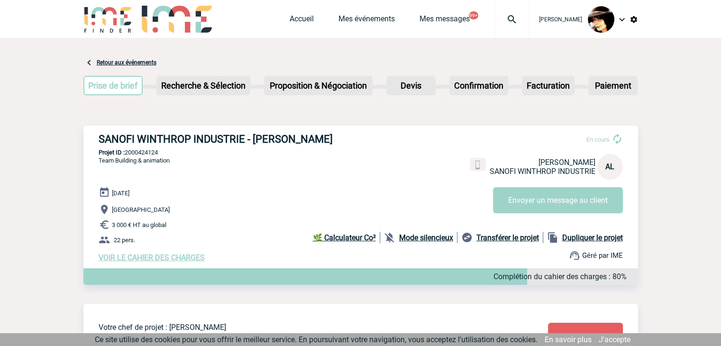
click at [505, 19] on img at bounding box center [512, 19] width 34 height 11
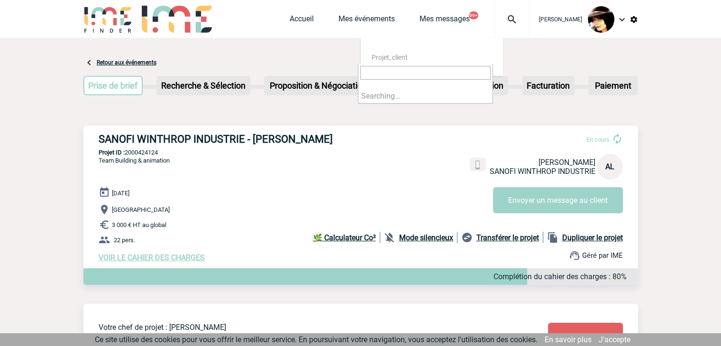
click at [437, 74] on input "search" at bounding box center [425, 73] width 130 height 14
type input "2000424830"
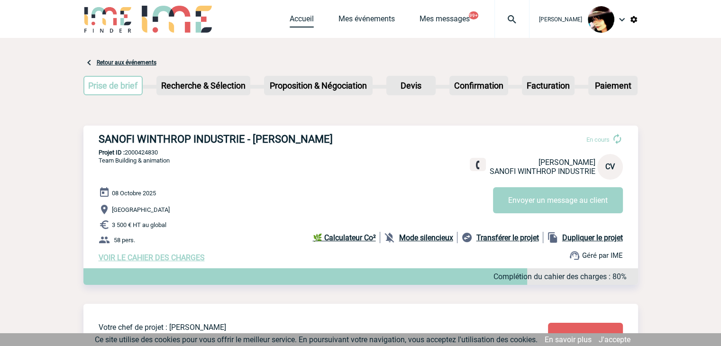
click at [303, 20] on link "Accueil" at bounding box center [302, 20] width 24 height 13
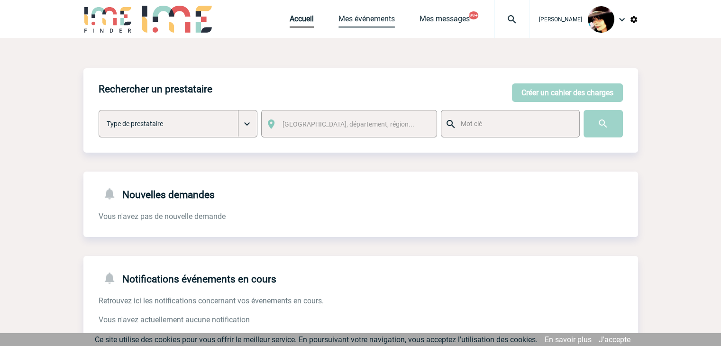
click at [343, 23] on link "Mes événements" at bounding box center [367, 20] width 56 height 13
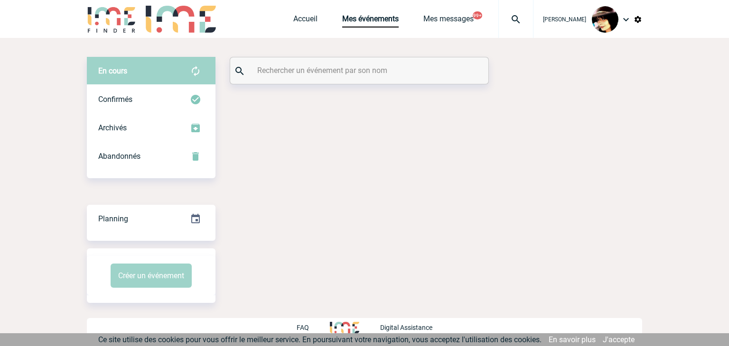
click at [270, 65] on input "text" at bounding box center [360, 71] width 211 height 14
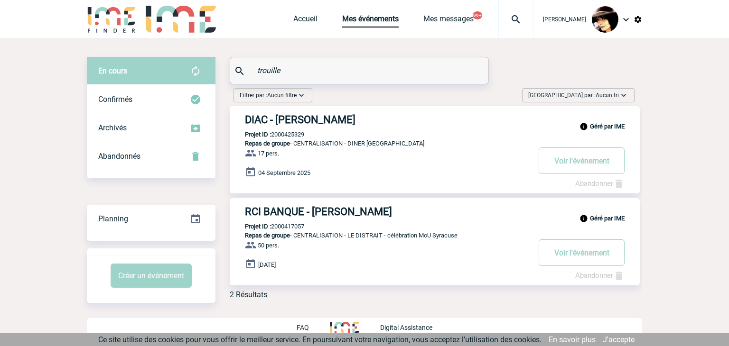
type input "trouille"
click at [321, 135] on div "Géré par IME DIAC - Stephanie TROUILLET Projet ID : 2000425329 Repas de groupe …" at bounding box center [435, 149] width 410 height 87
click at [288, 120] on h3 "DIAC - Stephanie TROUILLET" at bounding box center [387, 120] width 285 height 12
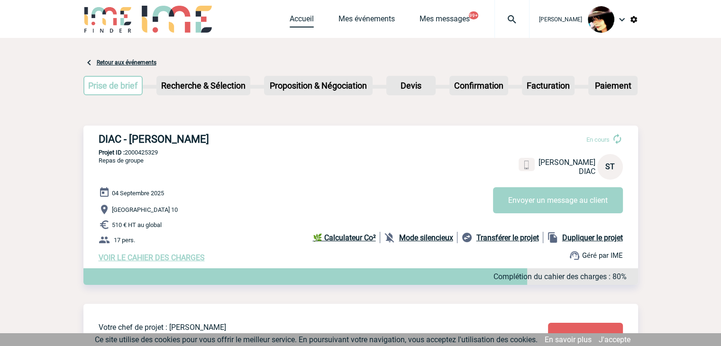
click at [295, 16] on link "Accueil" at bounding box center [302, 20] width 24 height 13
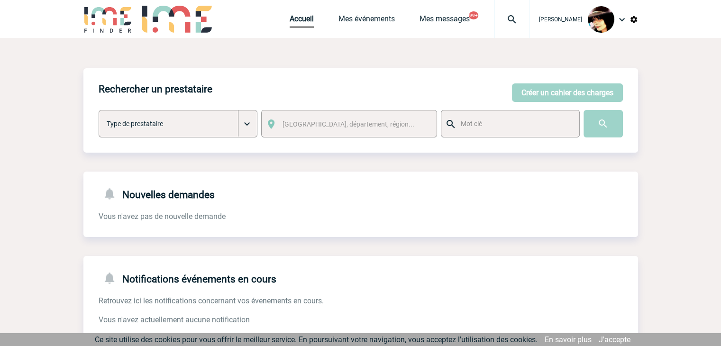
click at [508, 22] on img at bounding box center [512, 19] width 34 height 11
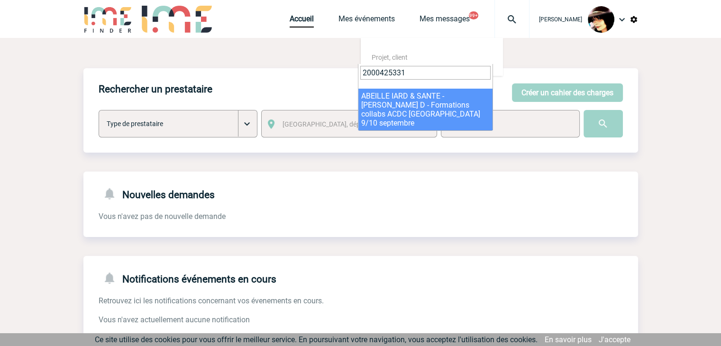
type input "2000425331"
select select "24832"
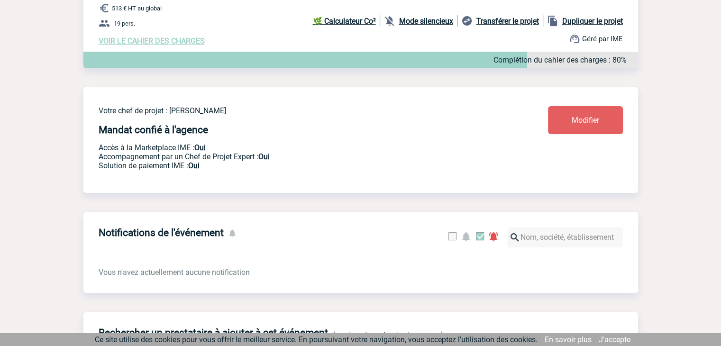
scroll to position [237, 0]
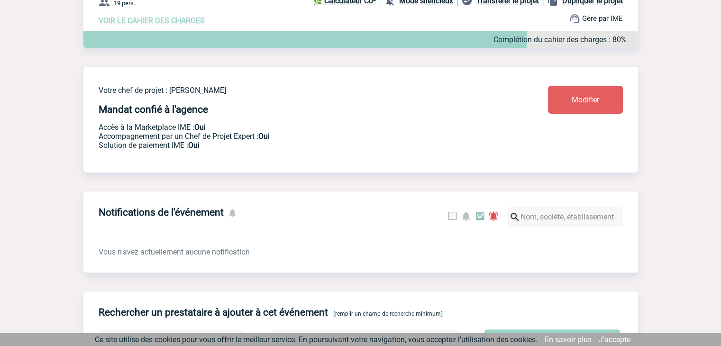
click at [583, 96] on link "Modifier" at bounding box center [585, 100] width 75 height 28
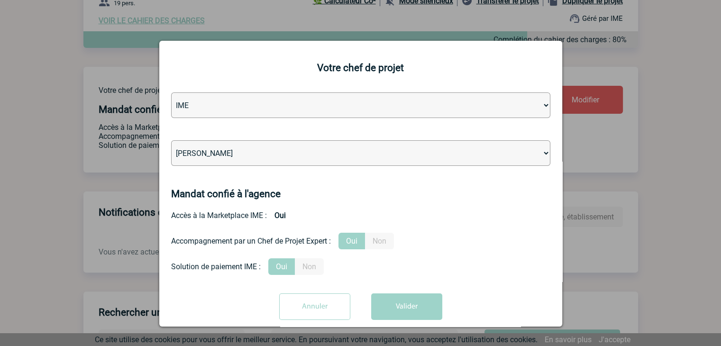
click at [303, 153] on select "Léa PITTIGLIO Yanis DE CLERCQ Victor KALB Jean-Chris NTAMACK Stefan MILADINOVIC…" at bounding box center [360, 153] width 379 height 26
select select "122719"
click at [302, 150] on select "Léa PITTIGLIO Yanis DE CLERCQ Victor KALB Jean-Chris NTAMACK Stefan MILADINOVIC…" at bounding box center [360, 153] width 379 height 26
click at [397, 302] on button "Valider" at bounding box center [406, 307] width 71 height 27
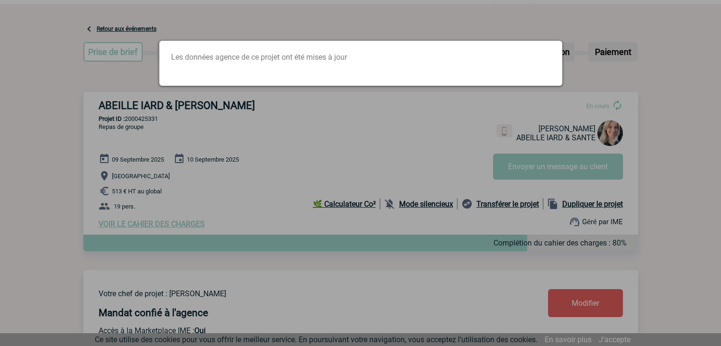
scroll to position [0, 0]
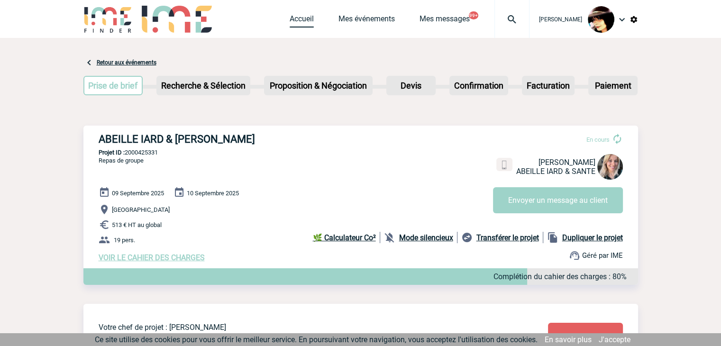
click at [290, 18] on link "Accueil" at bounding box center [302, 20] width 24 height 13
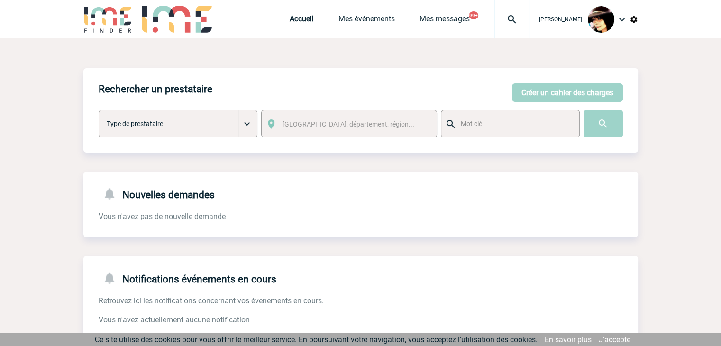
click at [298, 17] on link "Accueil" at bounding box center [302, 20] width 24 height 13
click at [297, 26] on link "Accueil" at bounding box center [302, 20] width 24 height 13
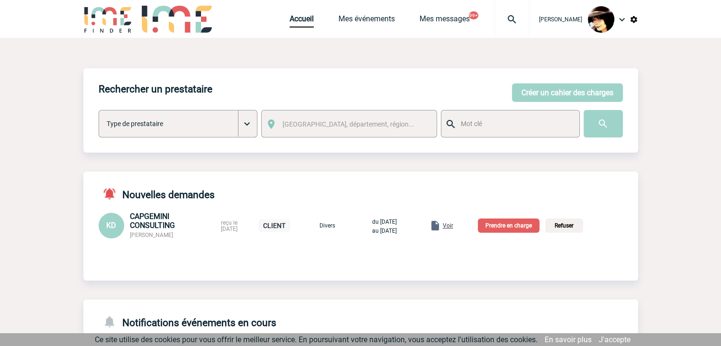
click at [453, 227] on span "Voir" at bounding box center [448, 225] width 10 height 7
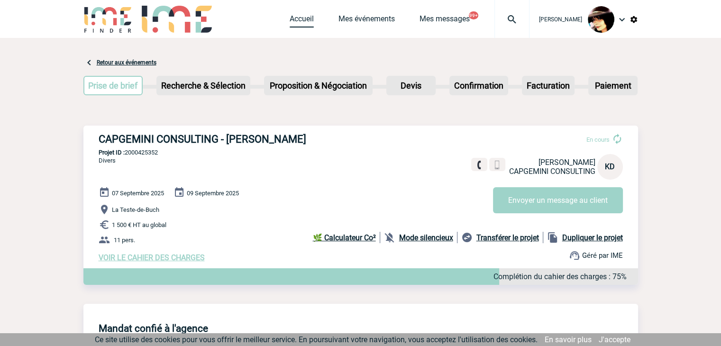
click at [305, 18] on link "Accueil" at bounding box center [302, 20] width 24 height 13
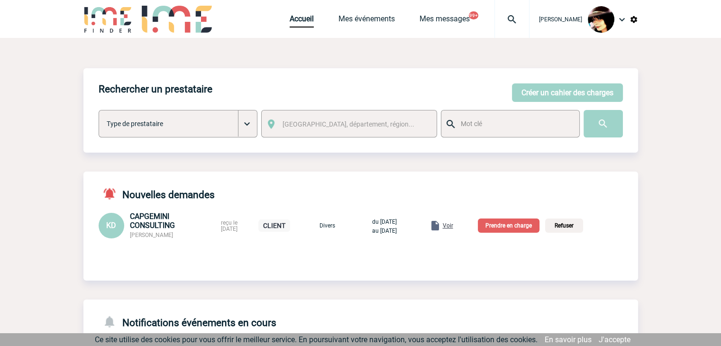
click at [520, 222] on p "Prendre en charge" at bounding box center [509, 226] width 62 height 14
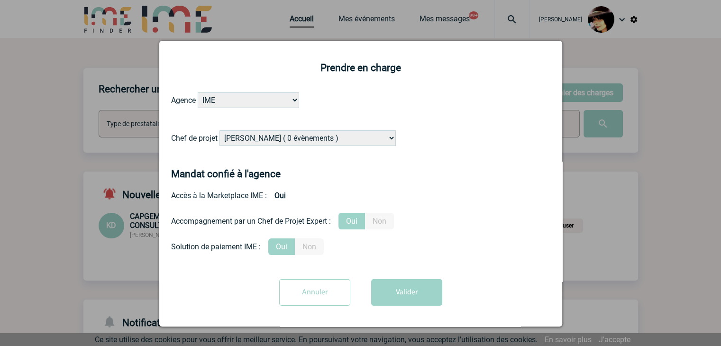
click at [281, 139] on select "Alizée VERLAGUET ( 0 évènements ) Anne GIRAUD ( 1196 évènements ) Anne-François…" at bounding box center [308, 138] width 176 height 16
select select "129741"
click at [297, 137] on select "Alizée VERLAGUET ( 0 évènements ) Anne GIRAUD ( 1196 évènements ) Anne-François…" at bounding box center [308, 138] width 176 height 16
click at [387, 284] on button "Valider" at bounding box center [406, 292] width 71 height 27
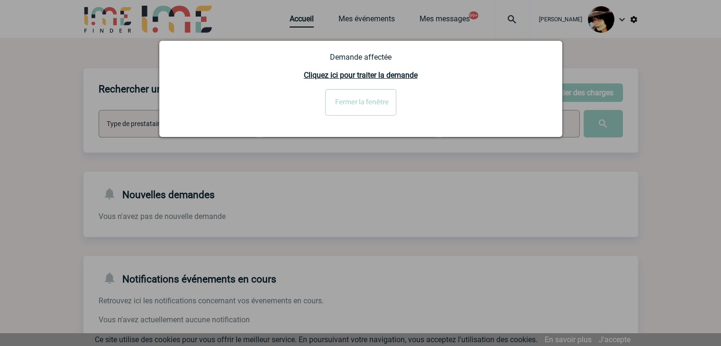
click at [345, 99] on input "Fermer la fenêtre" at bounding box center [360, 102] width 71 height 27
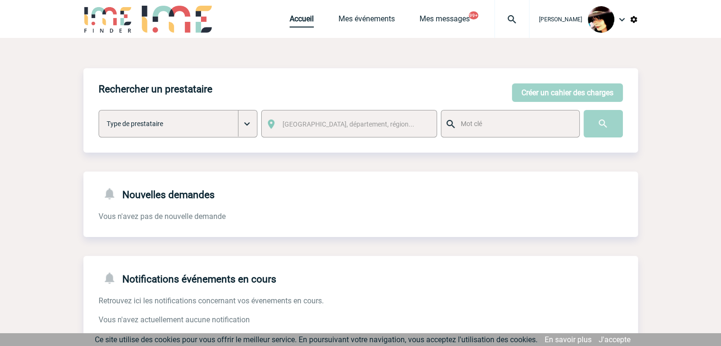
click at [290, 22] on link "Accueil" at bounding box center [302, 20] width 24 height 13
